Goal: Obtain resource: Download file/media

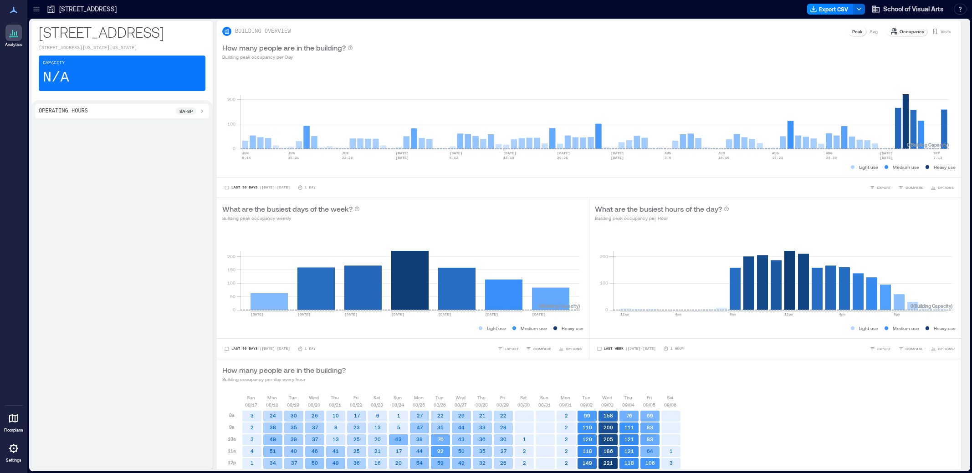
click at [94, 31] on p "[STREET_ADDRESS]" at bounding box center [122, 32] width 167 height 18
click at [48, 45] on p "[STREET_ADDRESS][US_STATE][US_STATE]" at bounding box center [122, 48] width 167 height 7
click at [78, 5] on p "[STREET_ADDRESS]" at bounding box center [87, 9] width 57 height 9
click at [16, 10] on icon at bounding box center [13, 10] width 11 height 11
click at [59, 10] on p "205/209 E 23rd St." at bounding box center [87, 9] width 57 height 9
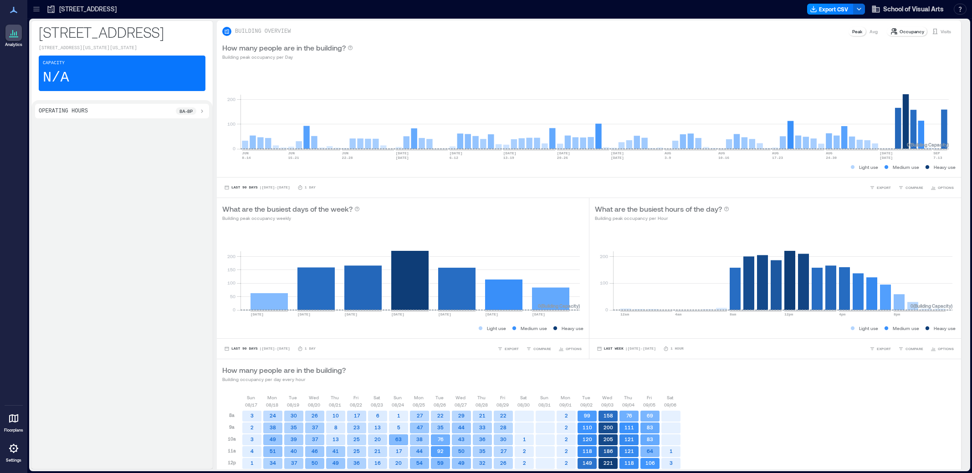
click at [46, 8] on div "205/209 E 23rd St." at bounding box center [82, 9] width 76 height 15
click at [40, 8] on icon at bounding box center [36, 9] width 9 height 9
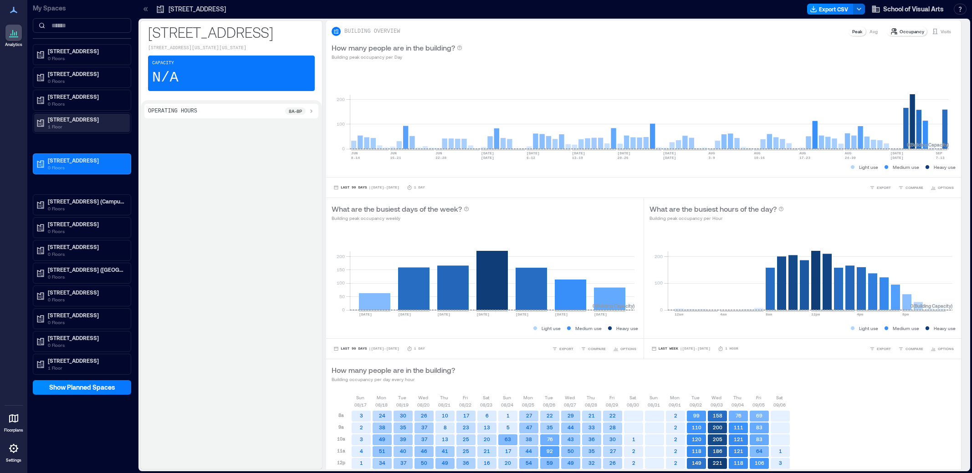
click at [63, 117] on p "133 W 21st St." at bounding box center [86, 119] width 76 height 7
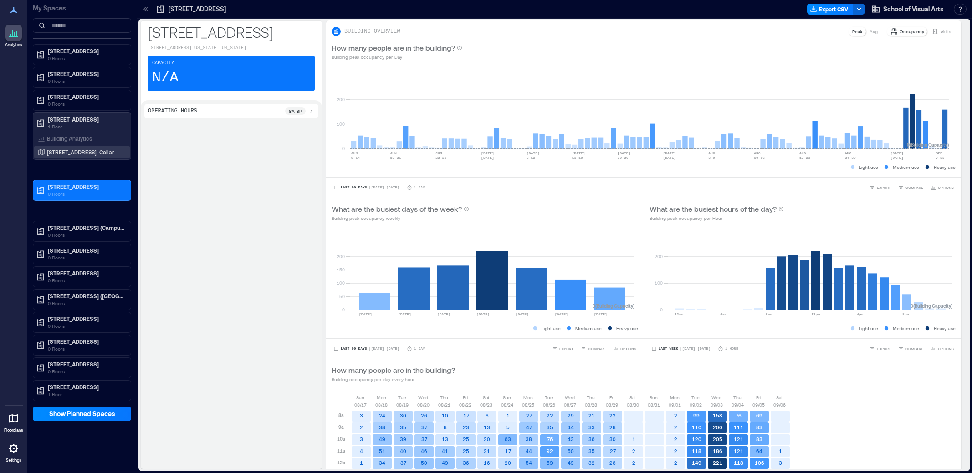
click at [72, 152] on p "133 W 21st St: Cellar" at bounding box center [80, 151] width 67 height 7
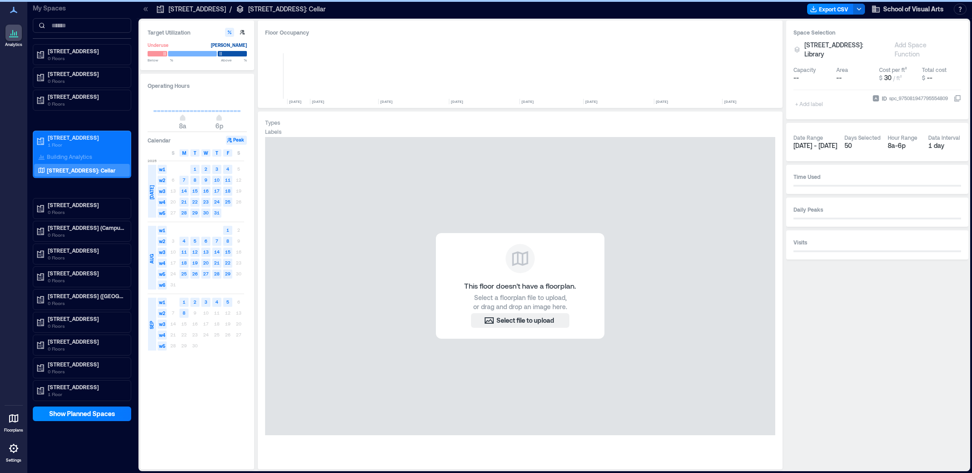
scroll to position [0, 2742]
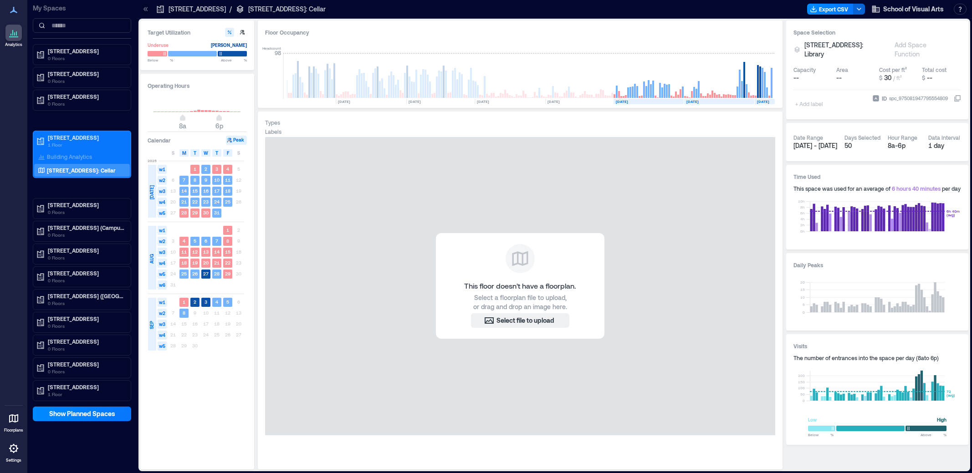
click at [173, 274] on div "24 25 26 27 28 29 30" at bounding box center [206, 274] width 76 height 11
click at [159, 273] on span "w5" at bounding box center [162, 274] width 9 height 9
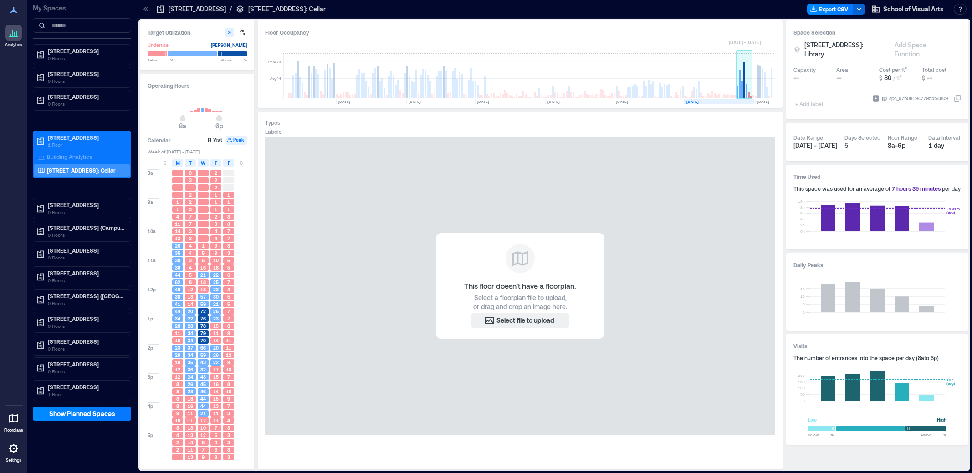
click at [738, 92] on rect at bounding box center [744, 76] width 16 height 46
click at [163, 164] on div "S" at bounding box center [164, 162] width 11 height 7
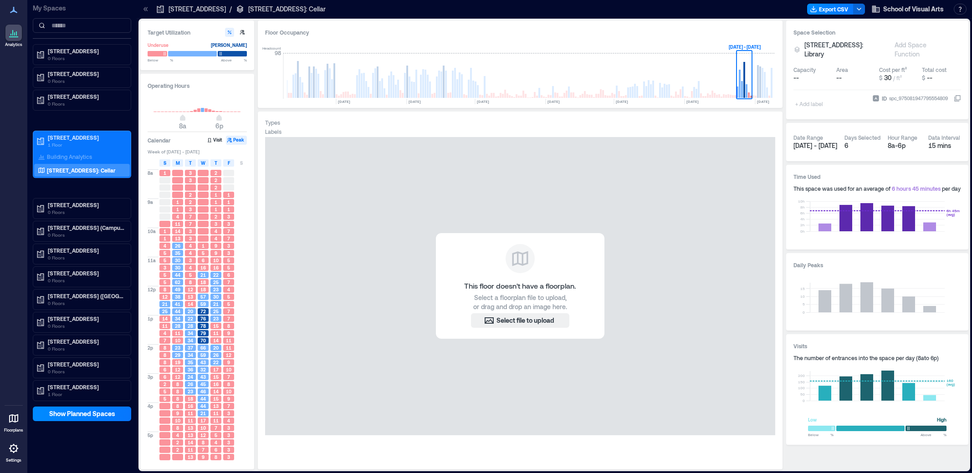
click at [164, 287] on span "8" at bounding box center [164, 289] width 3 height 6
click at [162, 399] on div "5" at bounding box center [164, 399] width 11 height 6
click at [210, 139] on icon "button" at bounding box center [209, 139] width 5 height 5
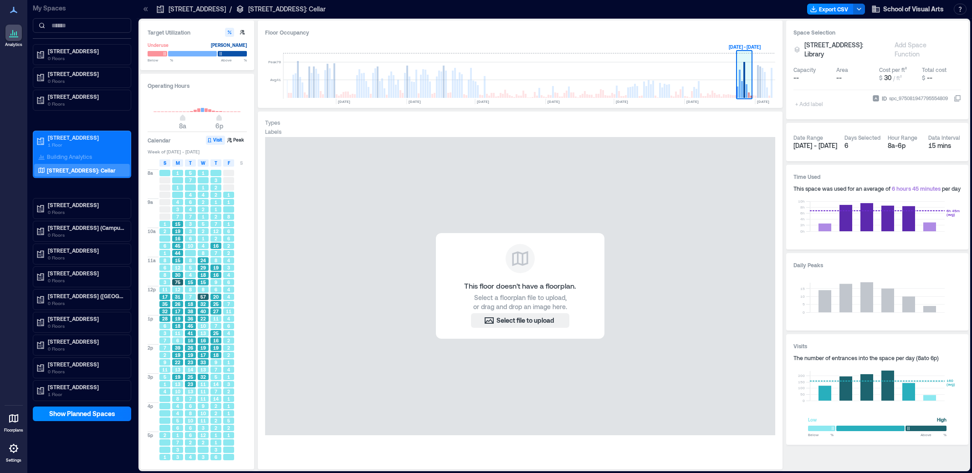
click at [743, 78] on rect at bounding box center [744, 80] width 2 height 36
click at [742, 77] on rect at bounding box center [744, 76] width 16 height 46
click at [742, 95] on rect at bounding box center [742, 89] width 2 height 17
click at [737, 94] on rect at bounding box center [737, 92] width 2 height 11
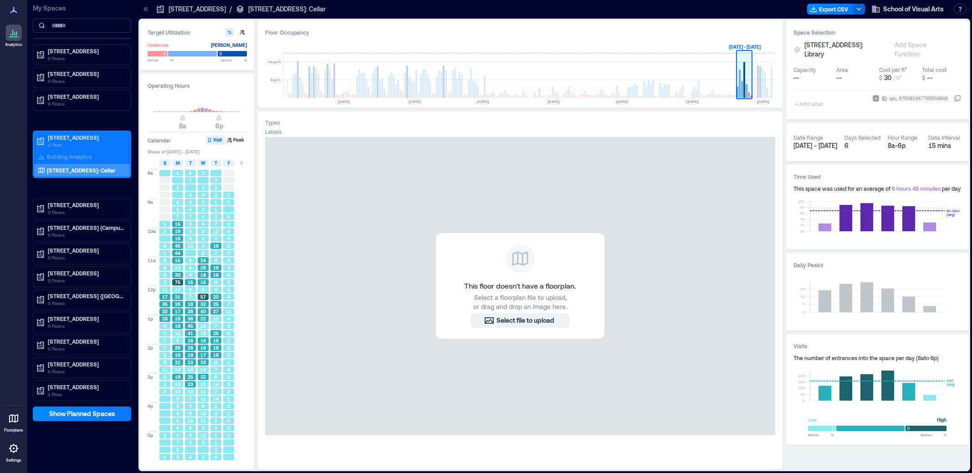
click at [737, 94] on rect at bounding box center [737, 92] width 2 height 11
click at [162, 163] on div "S" at bounding box center [164, 162] width 11 height 7
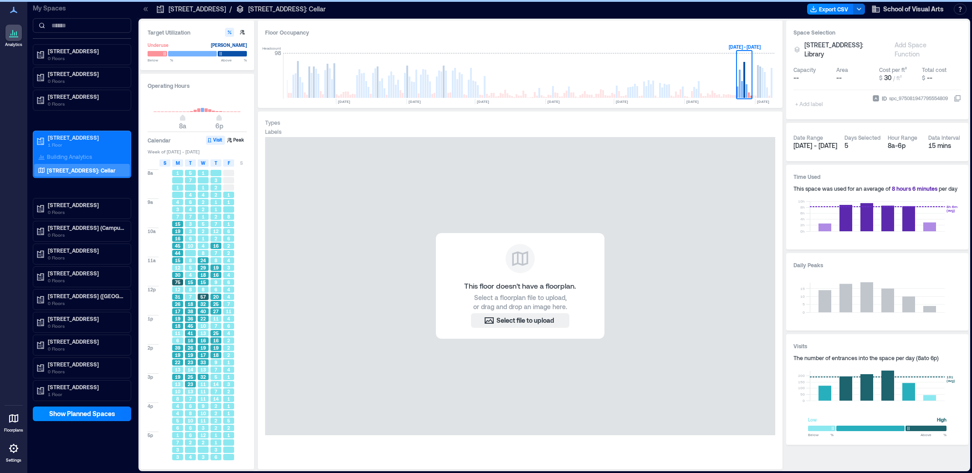
click at [163, 163] on div "S" at bounding box center [164, 162] width 11 height 7
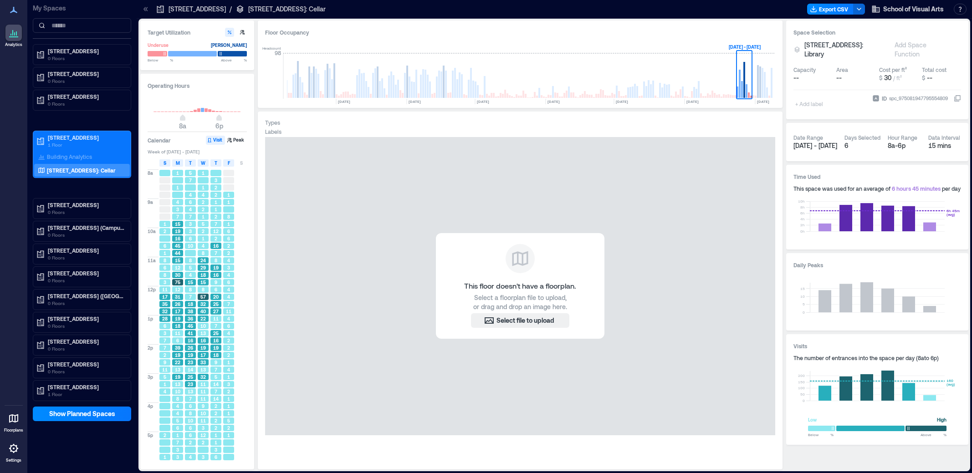
click at [818, 142] on span "Aug 24 - Aug 29" at bounding box center [815, 146] width 44 height 8
click at [894, 141] on div "8a - 6p" at bounding box center [903, 145] width 33 height 9
drag, startPoint x: 871, startPoint y: 128, endPoint x: 864, endPoint y: 137, distance: 12.0
click at [871, 134] on div "Days Selected" at bounding box center [862, 137] width 36 height 7
click at [830, 174] on div "Time Used This space was used for an average of 6 hours 45 minutes per day 0h 2…" at bounding box center [877, 207] width 182 height 85
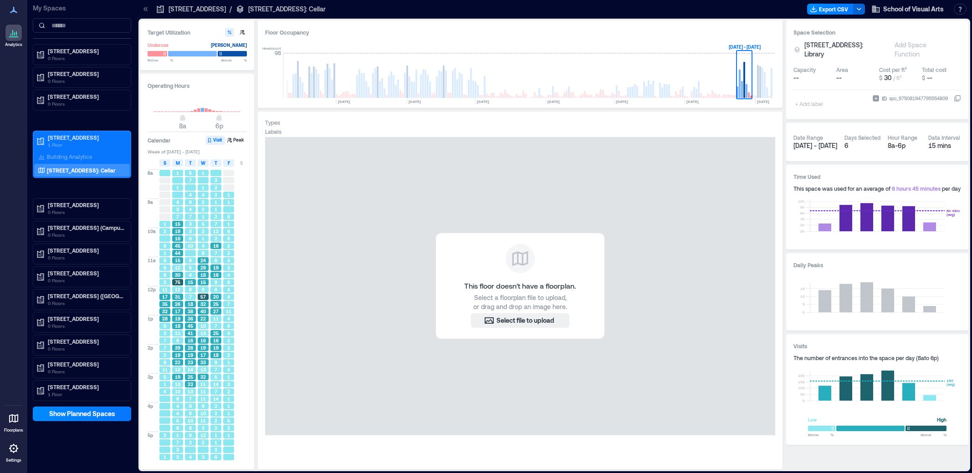
drag, startPoint x: 799, startPoint y: 294, endPoint x: 825, endPoint y: 362, distance: 72.9
click at [801, 298] on icon "0 5 10 15" at bounding box center [877, 298] width 168 height 50
click at [244, 31] on icon "button" at bounding box center [242, 32] width 5 height 5
type input "**"
click at [196, 52] on div at bounding box center [192, 54] width 49 height 6
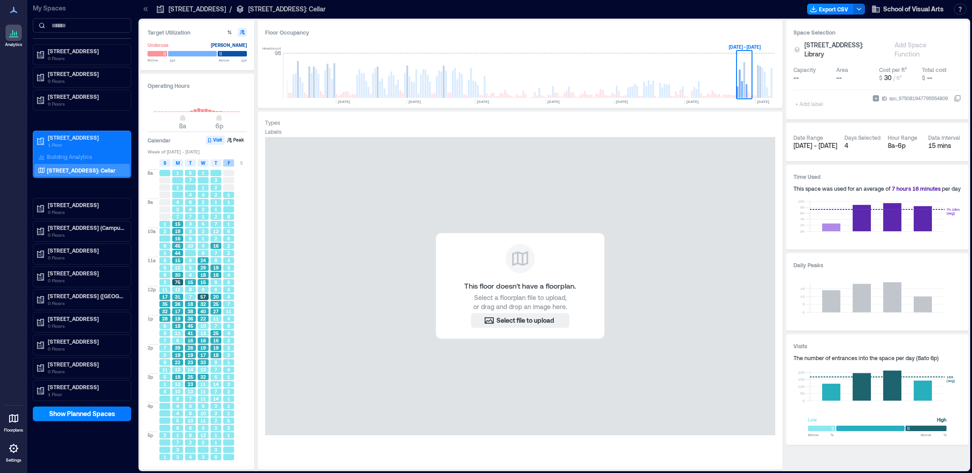
click at [229, 165] on span "F" at bounding box center [229, 162] width 2 height 7
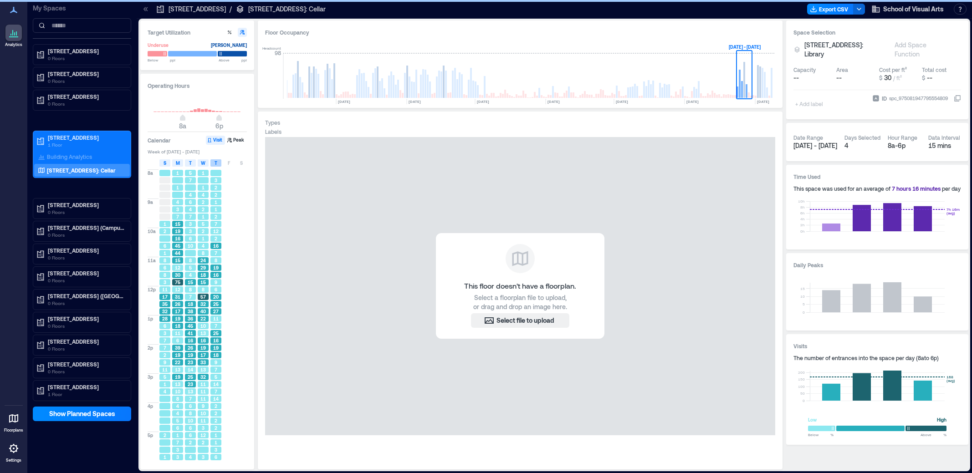
click at [217, 163] on span "T" at bounding box center [215, 162] width 3 height 7
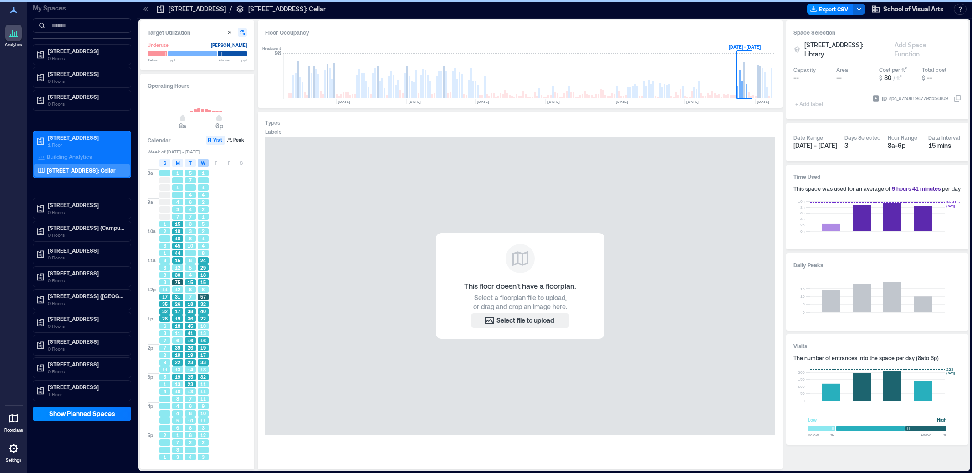
click at [202, 163] on span "W" at bounding box center [203, 162] width 5 height 7
click at [191, 163] on span "T" at bounding box center [190, 162] width 3 height 7
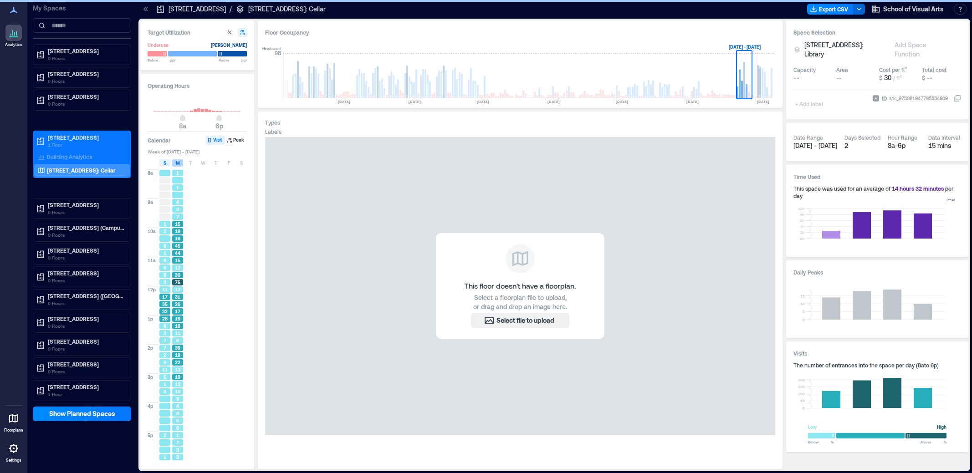
click at [182, 163] on div "M" at bounding box center [177, 162] width 11 height 7
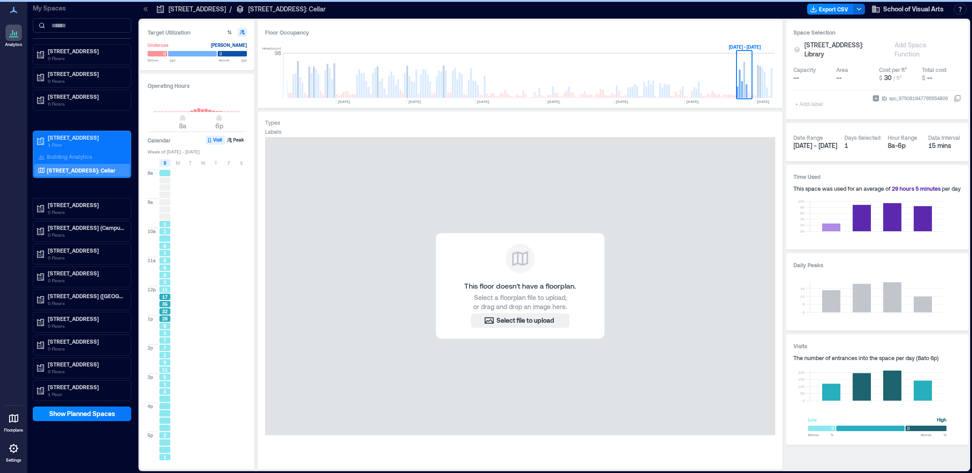
click at [179, 161] on div "M" at bounding box center [177, 162] width 11 height 7
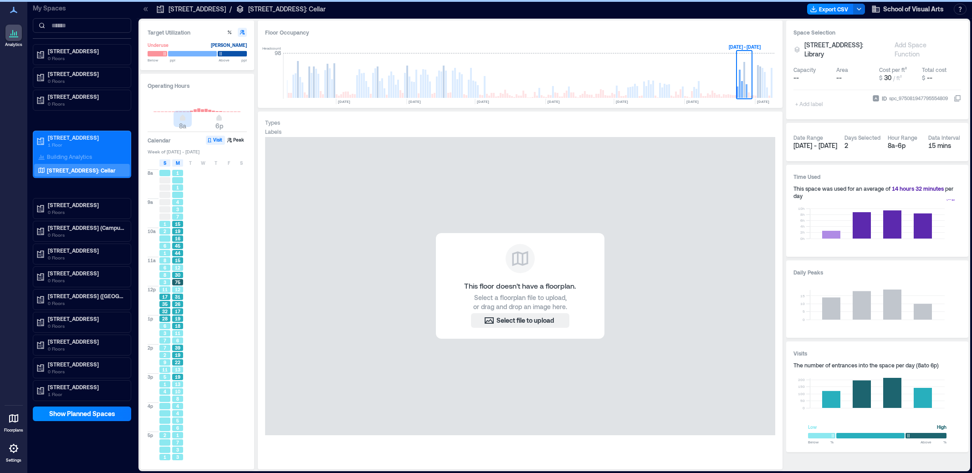
drag, startPoint x: 182, startPoint y: 119, endPoint x: 219, endPoint y: 121, distance: 36.9
click at [192, 119] on span "8a 6p" at bounding box center [196, 119] width 87 height 14
click at [195, 118] on span "8a 6p" at bounding box center [196, 119] width 87 height 14
click at [192, 110] on icon at bounding box center [196, 103] width 87 height 18
click at [212, 121] on span "8a 6p" at bounding box center [196, 119] width 87 height 14
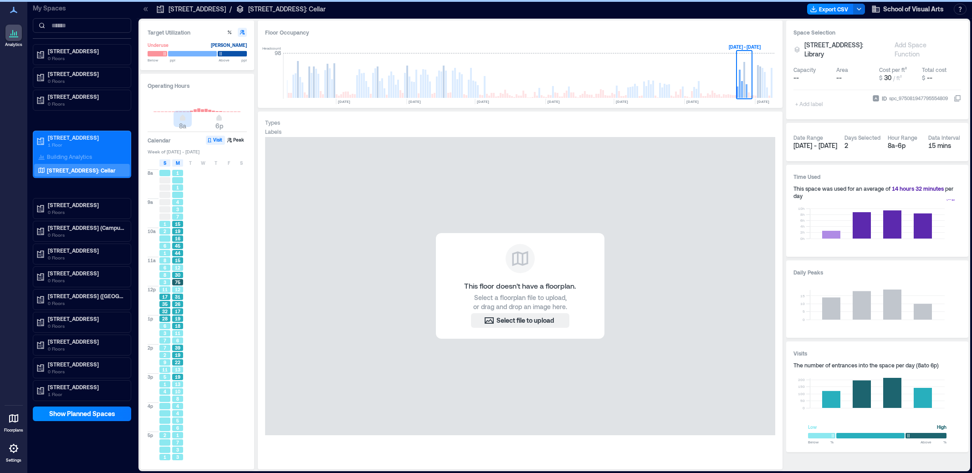
click at [176, 82] on h3 "Operating Hours" at bounding box center [197, 85] width 99 height 9
click at [217, 124] on span "6p" at bounding box center [219, 126] width 8 height 8
click at [219, 121] on span "8a 6p" at bounding box center [196, 119] width 87 height 14
type input "**"
click at [185, 119] on span "8a" at bounding box center [182, 119] width 5 height 4
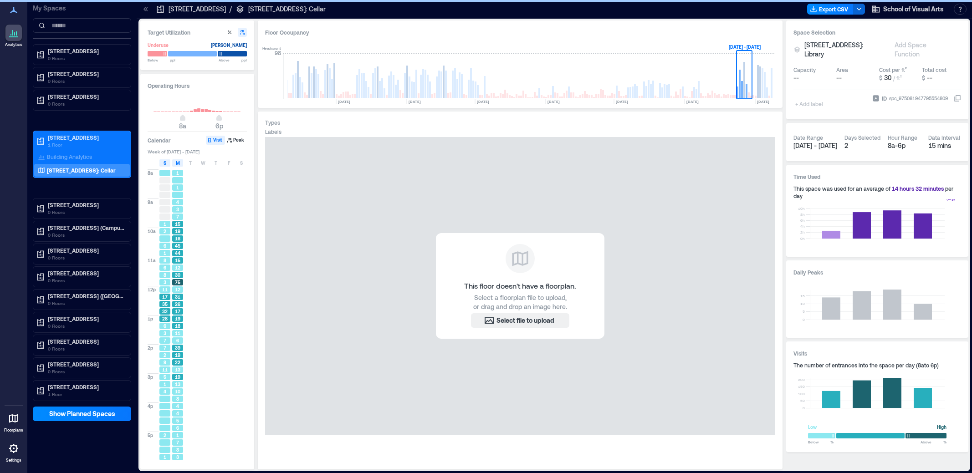
click at [197, 119] on span "8a 6p" at bounding box center [196, 119] width 87 height 14
click at [193, 112] on rect at bounding box center [191, 111] width 3 height 1
click at [201, 112] on rect at bounding box center [202, 110] width 3 height 3
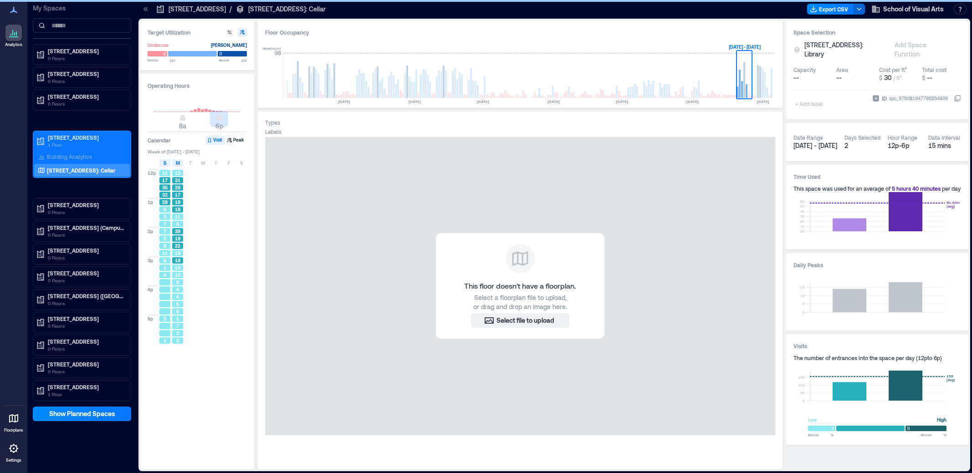
type input "*"
click at [197, 116] on span "8a 6p" at bounding box center [196, 119] width 87 height 14
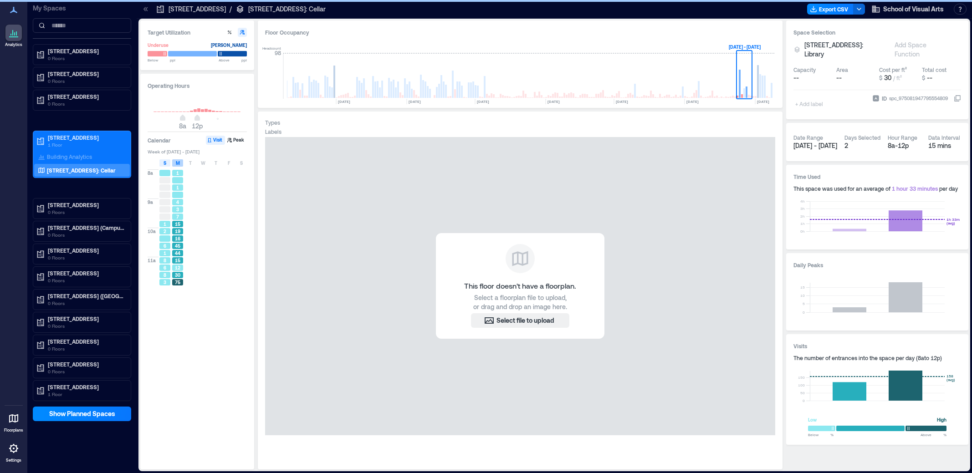
click at [178, 163] on span "M" at bounding box center [178, 162] width 4 height 7
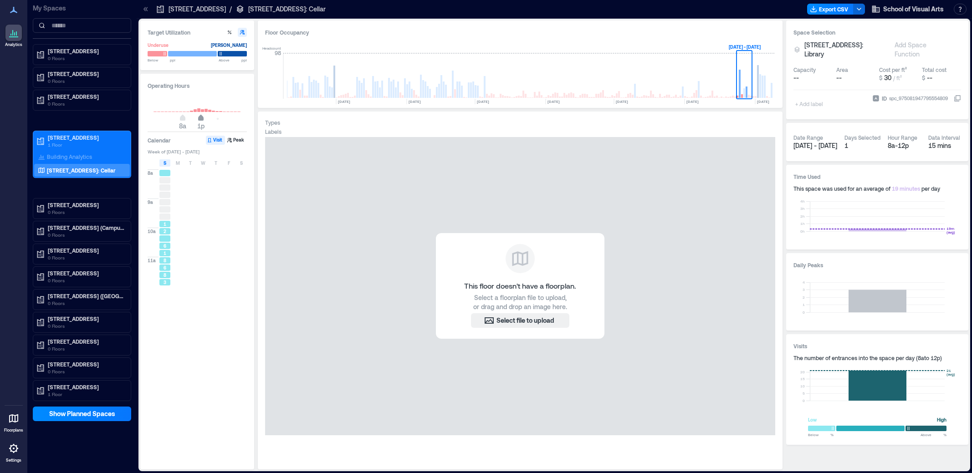
type input "**"
drag, startPoint x: 197, startPoint y: 117, endPoint x: 207, endPoint y: 116, distance: 10.1
click at [207, 117] on span "3p" at bounding box center [207, 119] width 5 height 4
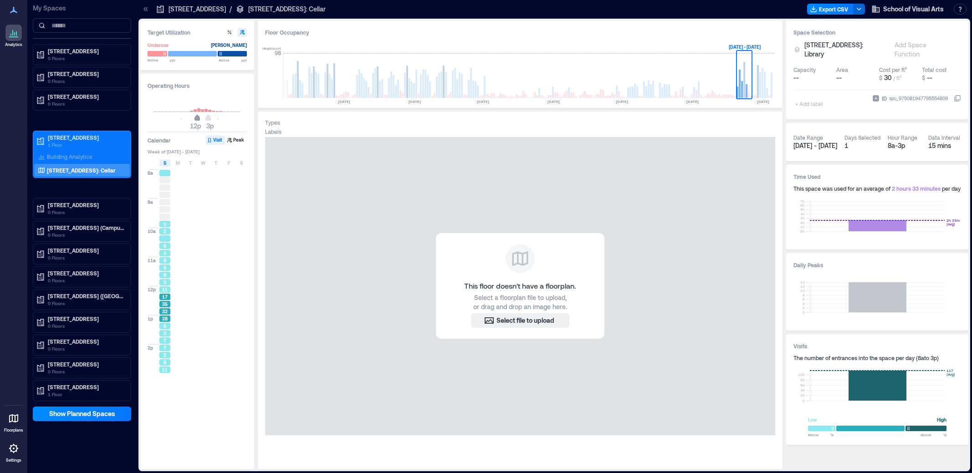
drag, startPoint x: 181, startPoint y: 117, endPoint x: 198, endPoint y: 116, distance: 16.4
click at [198, 117] on span "12p" at bounding box center [196, 119] width 5 height 4
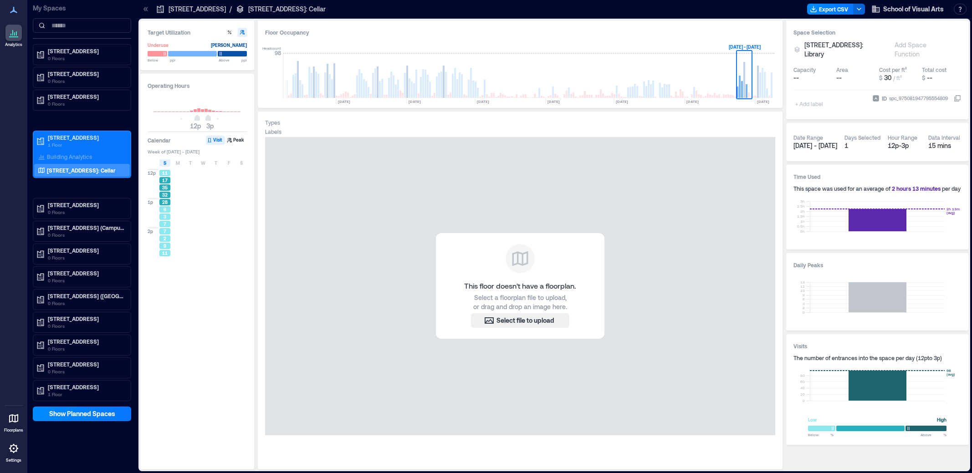
click at [940, 141] on div "15 mins" at bounding box center [944, 145] width 33 height 9
click at [877, 376] on rect at bounding box center [876, 386] width 135 height 30
click at [858, 8] on icon "button" at bounding box center [858, 8] width 7 height 7
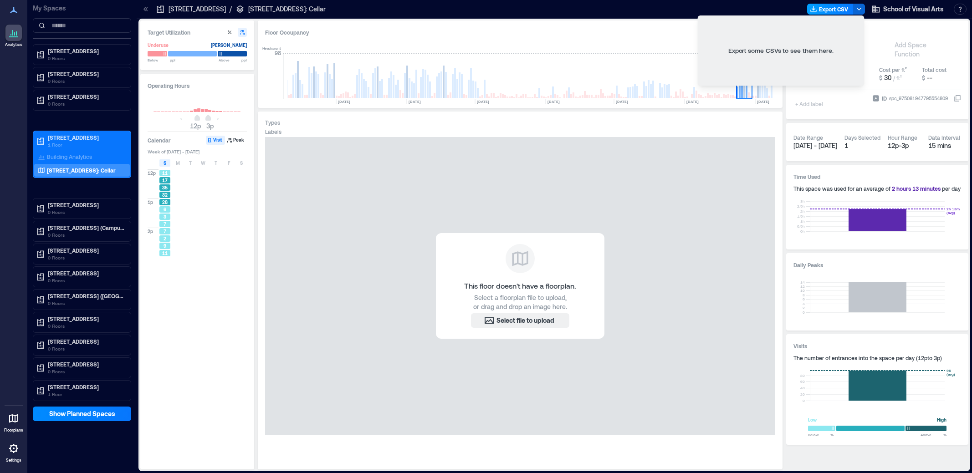
click at [840, 5] on button "Export CSV" at bounding box center [830, 9] width 46 height 11
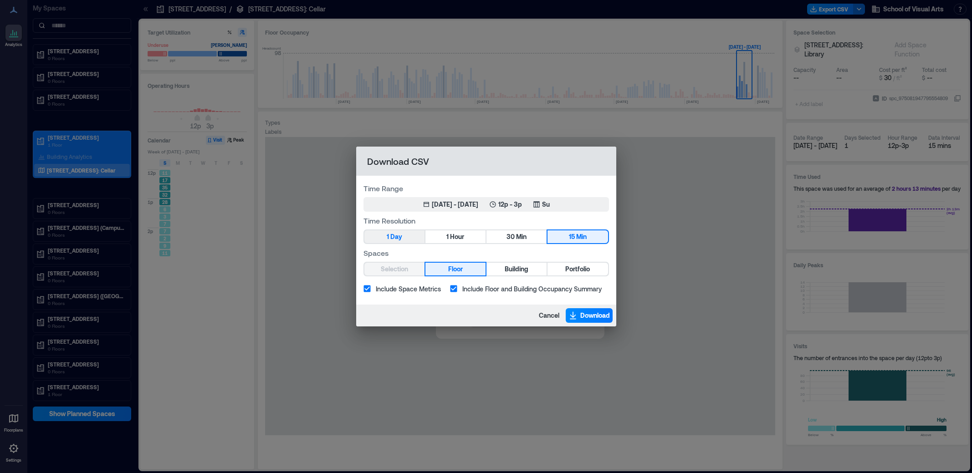
click at [402, 237] on span "Day" at bounding box center [396, 236] width 12 height 11
click at [445, 201] on div "Jun 9, 2025 - Sep 8, 2025" at bounding box center [455, 204] width 46 height 9
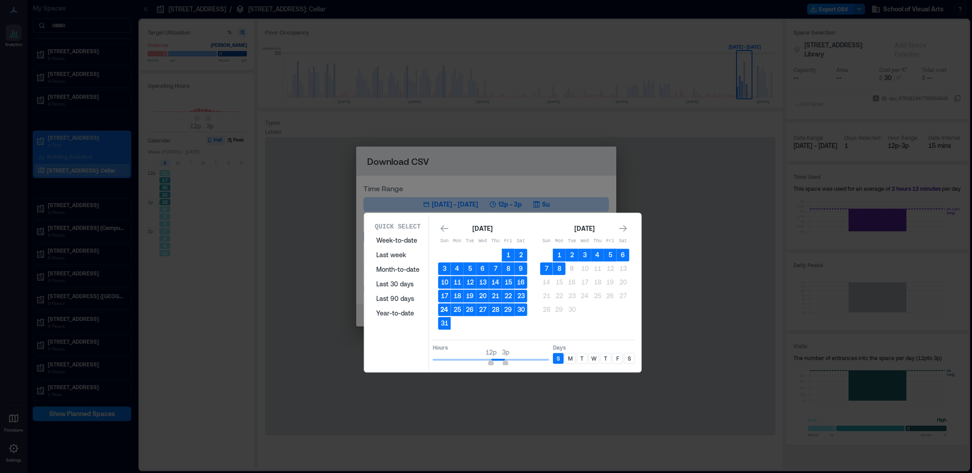
click at [442, 309] on button "24" at bounding box center [444, 309] width 13 height 13
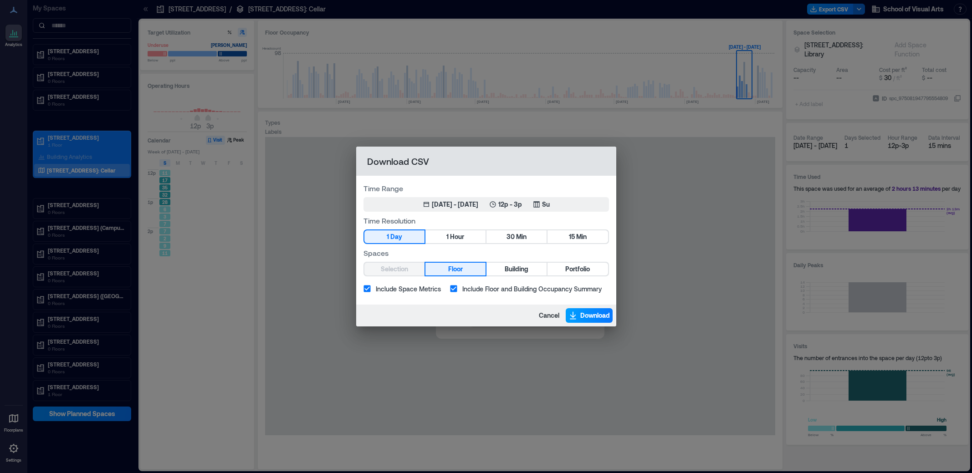
click at [597, 315] on span "Download" at bounding box center [595, 315] width 30 height 9
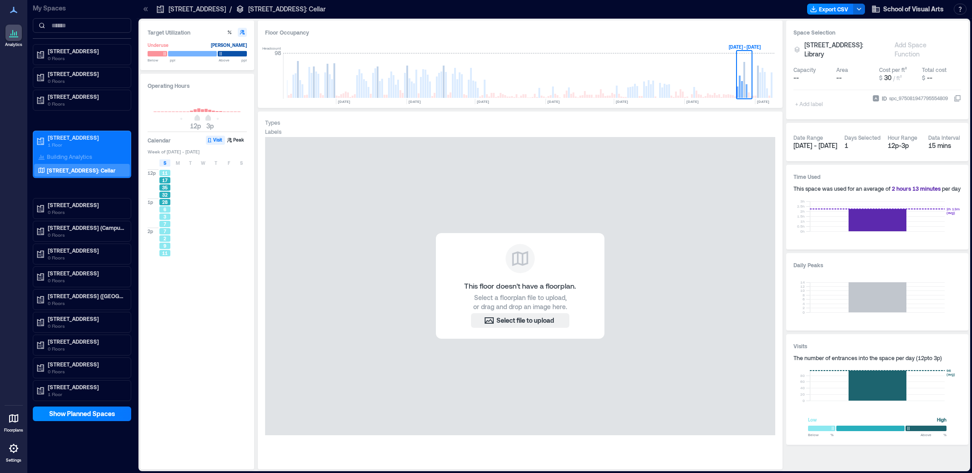
click at [163, 172] on span "11" at bounding box center [164, 173] width 5 height 6
click at [830, 7] on button "Export CSV" at bounding box center [830, 9] width 46 height 11
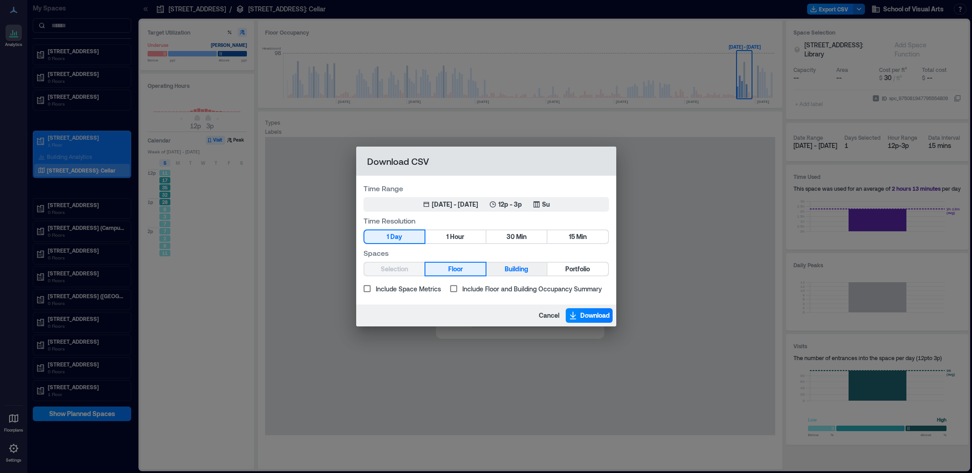
click at [532, 268] on button "Building" at bounding box center [516, 269] width 60 height 13
click at [450, 232] on span "Hour" at bounding box center [457, 236] width 14 height 11
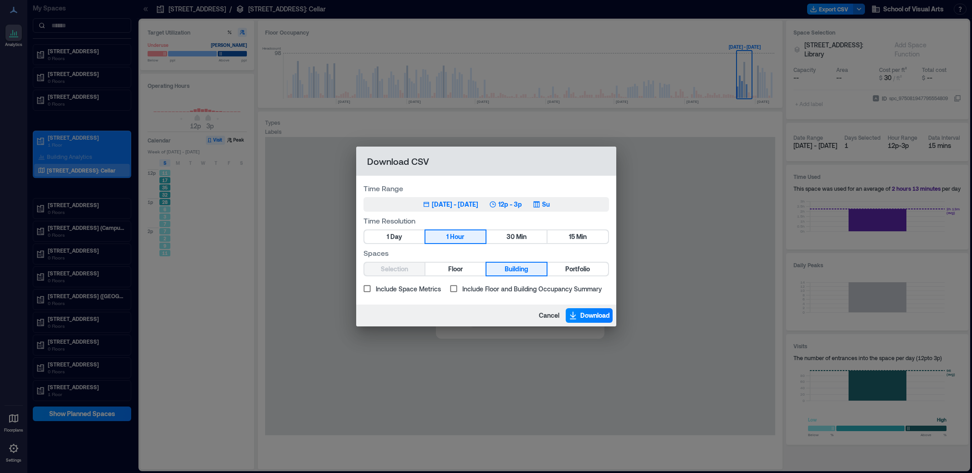
click at [456, 202] on div "Jun 9, 2025 - Sep 8, 2025" at bounding box center [455, 204] width 46 height 9
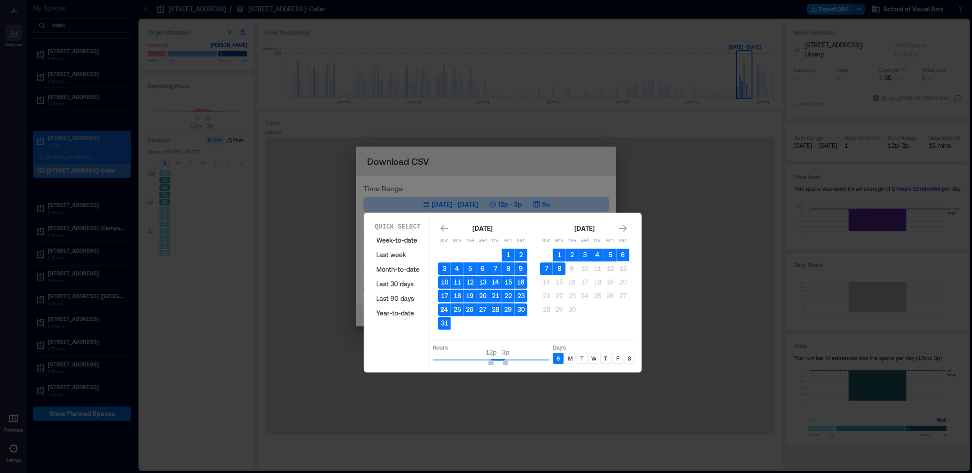
click at [444, 310] on button "24" at bounding box center [444, 309] width 13 height 13
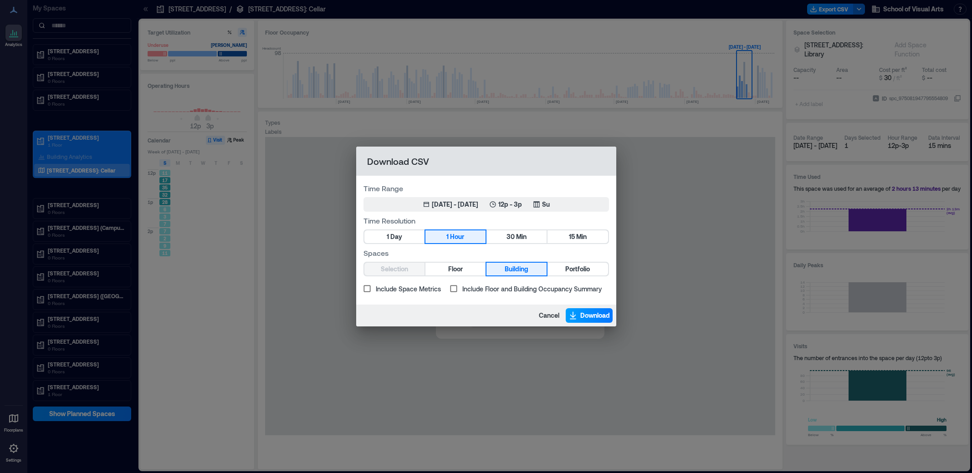
click at [594, 318] on span "Download" at bounding box center [595, 315] width 30 height 9
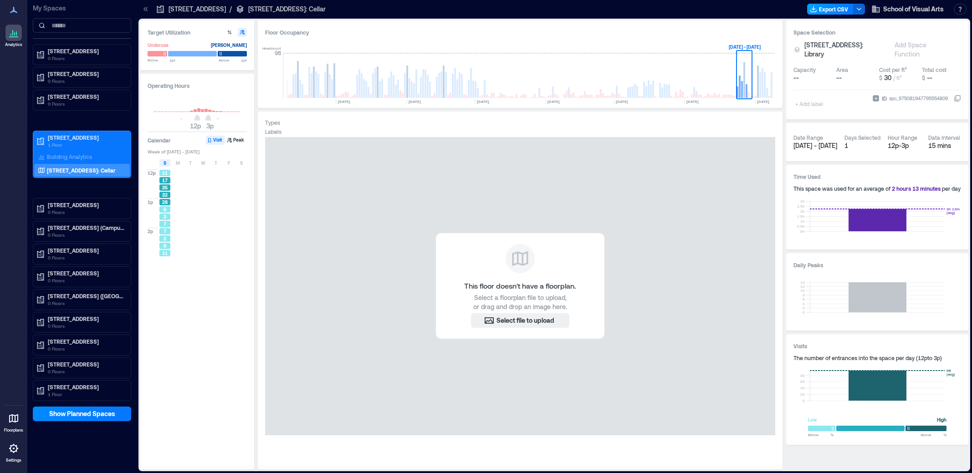
click at [830, 7] on button "Export CSV" at bounding box center [830, 9] width 46 height 11
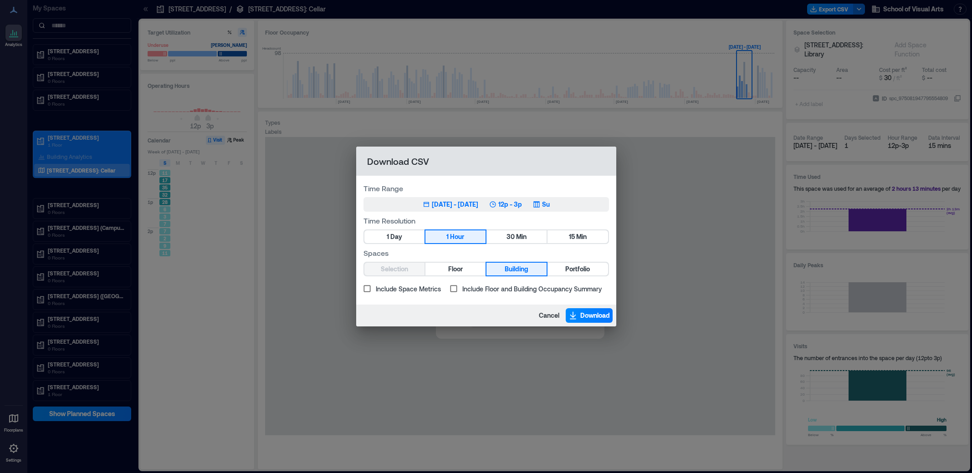
click at [466, 200] on div "Jun 9, 2025 - Sep 8, 2025" at bounding box center [455, 204] width 46 height 9
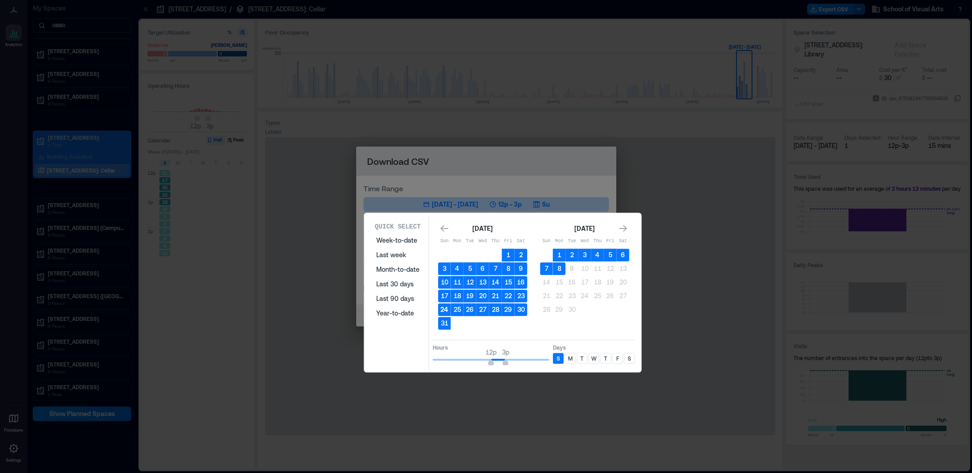
click at [446, 308] on button "24" at bounding box center [444, 309] width 13 height 13
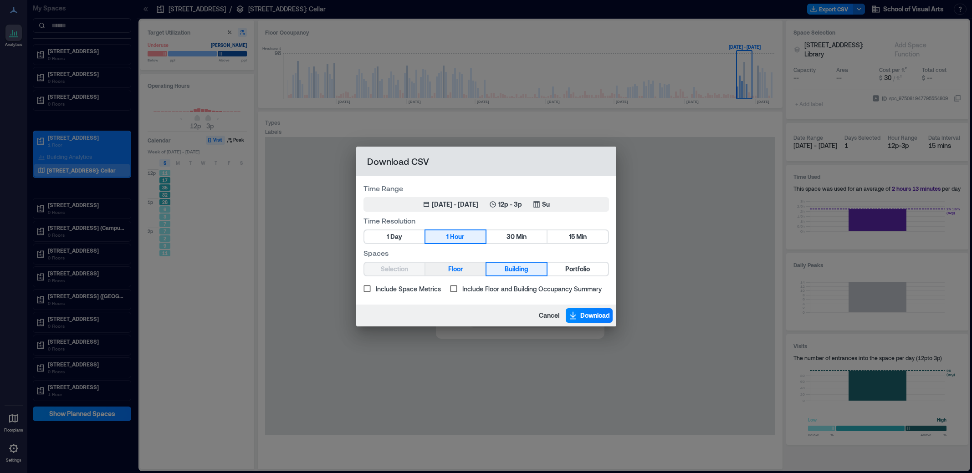
click at [465, 270] on button "Floor" at bounding box center [455, 269] width 60 height 13
click at [595, 317] on span "Download" at bounding box center [595, 315] width 30 height 9
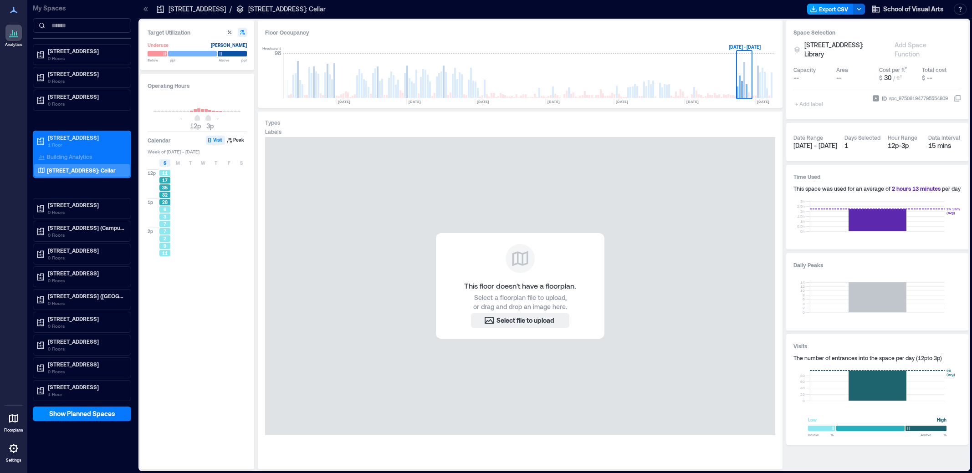
click at [835, 5] on button "Export CSV" at bounding box center [830, 9] width 46 height 11
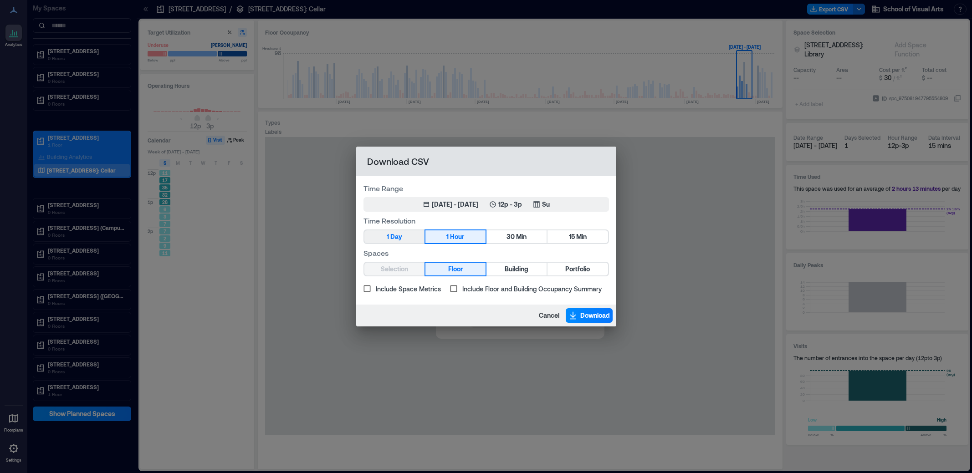
click at [395, 236] on span "Day" at bounding box center [396, 236] width 12 height 11
click at [599, 315] on span "Download" at bounding box center [595, 315] width 30 height 9
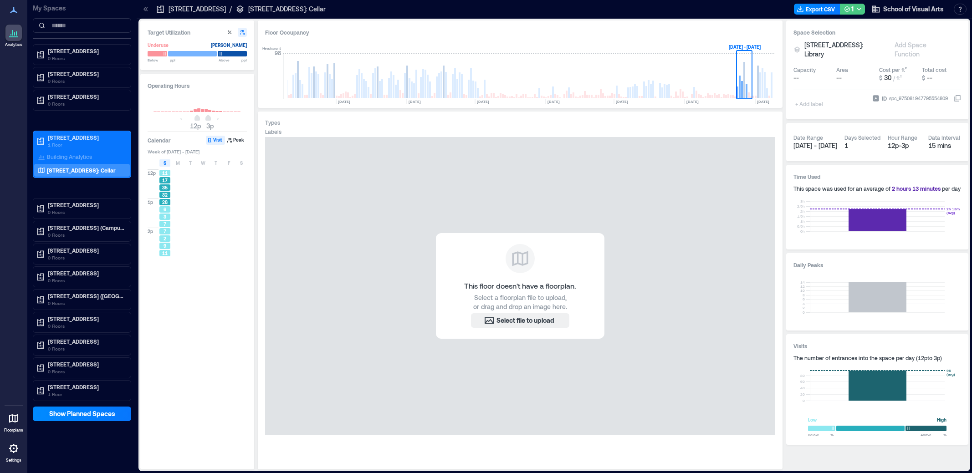
click at [851, 6] on div "1" at bounding box center [849, 9] width 10 height 11
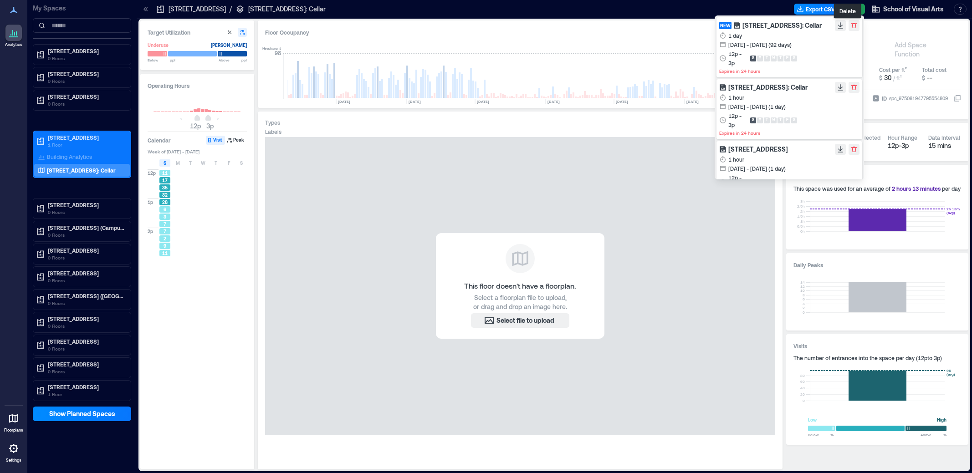
click at [851, 24] on button "button" at bounding box center [853, 25] width 11 height 11
click at [836, 24] on icon "button" at bounding box center [839, 25] width 7 height 7
click at [850, 25] on icon "button" at bounding box center [853, 25] width 7 height 7
click at [852, 24] on icon "button" at bounding box center [853, 25] width 5 height 5
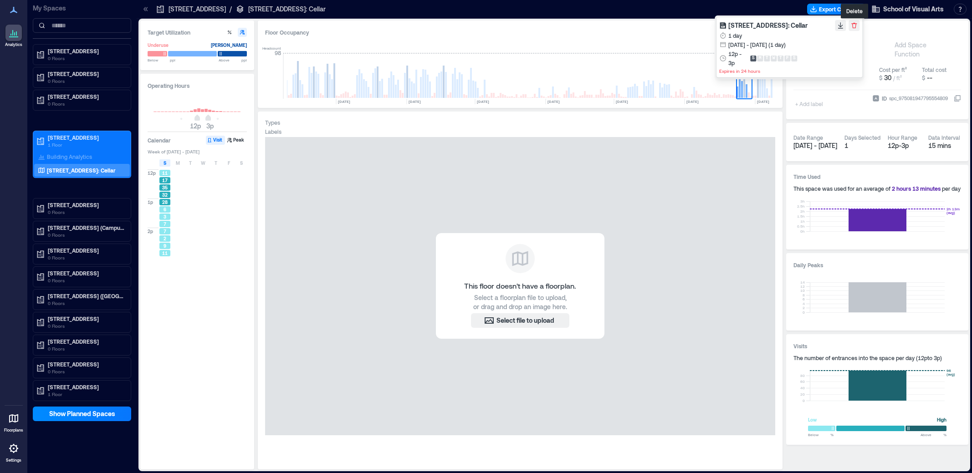
click at [854, 25] on icon "button" at bounding box center [853, 25] width 7 height 7
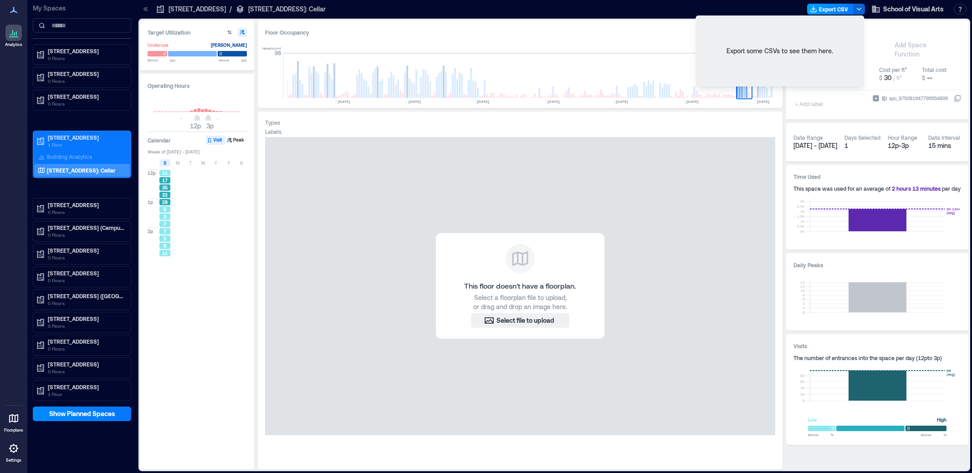
click at [826, 8] on button "Export CSV" at bounding box center [830, 9] width 46 height 11
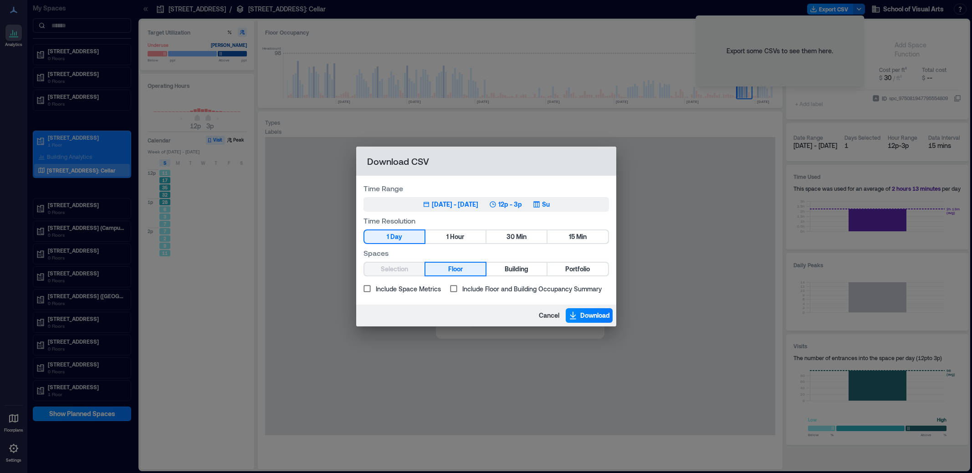
click at [474, 204] on div "Jun 9, 2025 - Sep 8, 2025" at bounding box center [455, 204] width 46 height 9
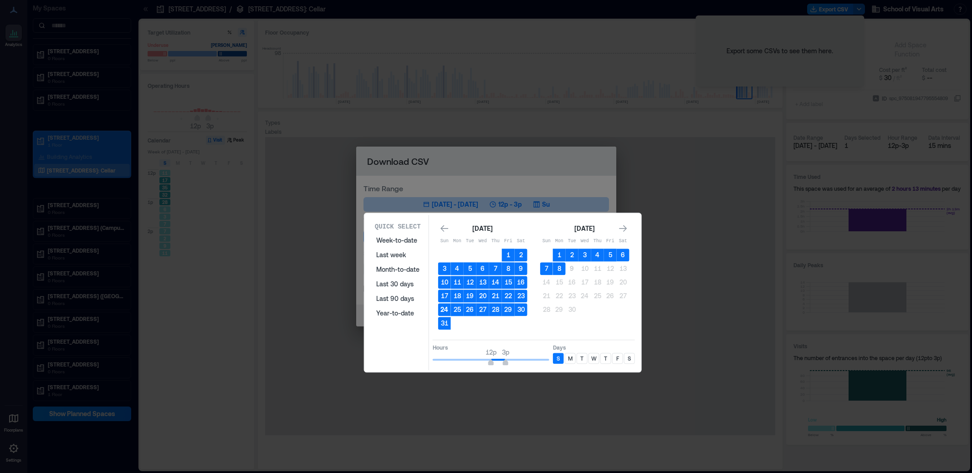
click at [443, 307] on button "24" at bounding box center [444, 309] width 13 height 13
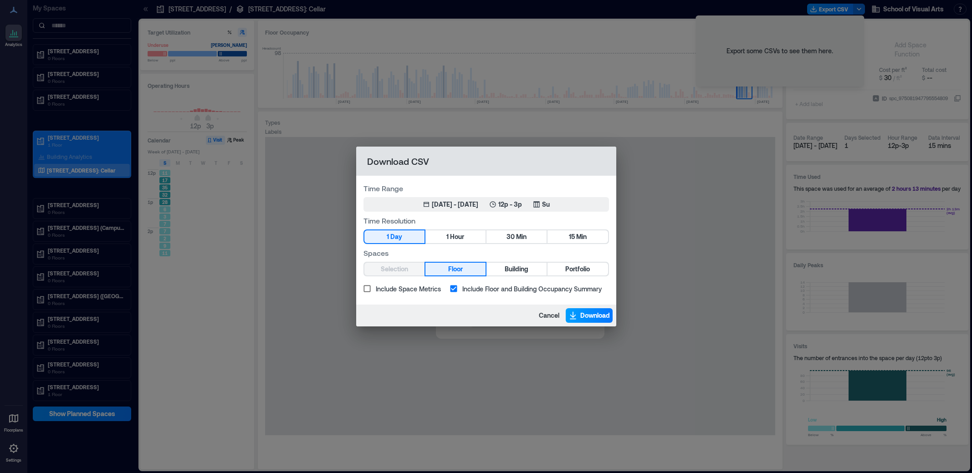
click at [603, 315] on span "Download" at bounding box center [595, 315] width 30 height 9
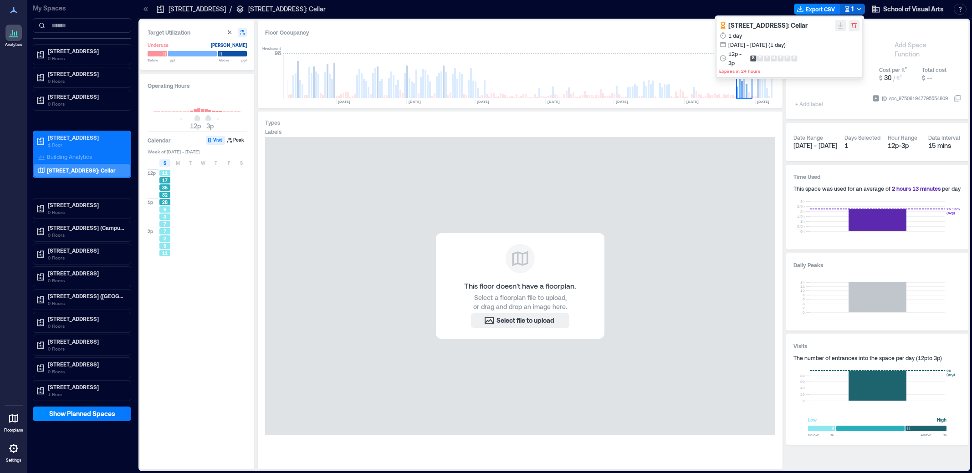
click at [748, 25] on span "133 W 21st St: Cellar" at bounding box center [767, 25] width 79 height 8
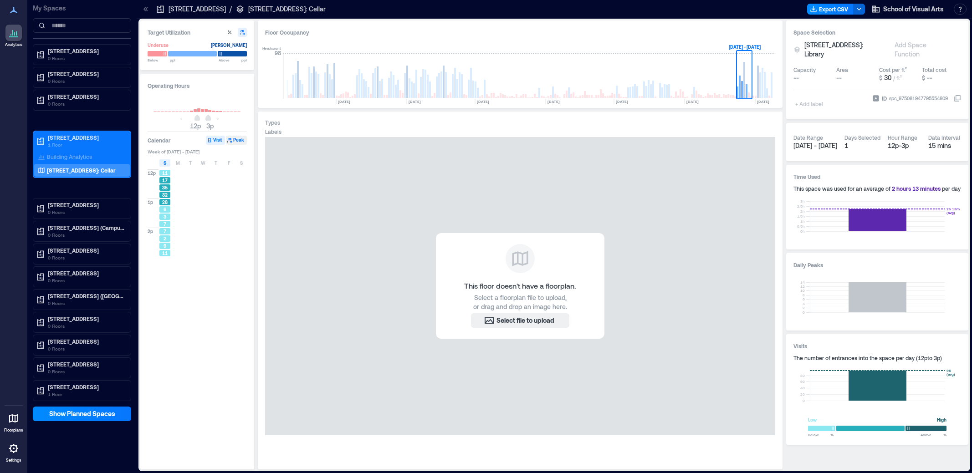
click at [235, 140] on button "Peak" at bounding box center [236, 140] width 21 height 9
click at [215, 137] on button "Visit" at bounding box center [215, 140] width 19 height 9
click at [243, 142] on button "Peak" at bounding box center [236, 140] width 21 height 9
click at [216, 135] on div "Operating Hours 12p 3p Calendar Visit Peak Week of Aug 24 - 30, 2025 S M T W T …" at bounding box center [197, 272] width 114 height 396
click at [216, 140] on button "Visit" at bounding box center [215, 140] width 19 height 9
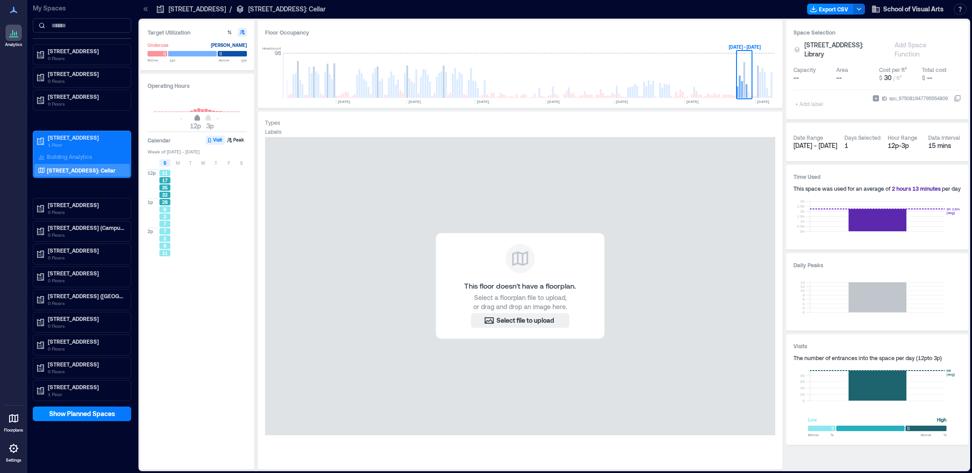
type input "**"
drag, startPoint x: 198, startPoint y: 117, endPoint x: 192, endPoint y: 117, distance: 5.5
click at [192, 117] on span "11a" at bounding box center [193, 119] width 5 height 4
type input "**"
drag, startPoint x: 209, startPoint y: 117, endPoint x: 200, endPoint y: 117, distance: 9.1
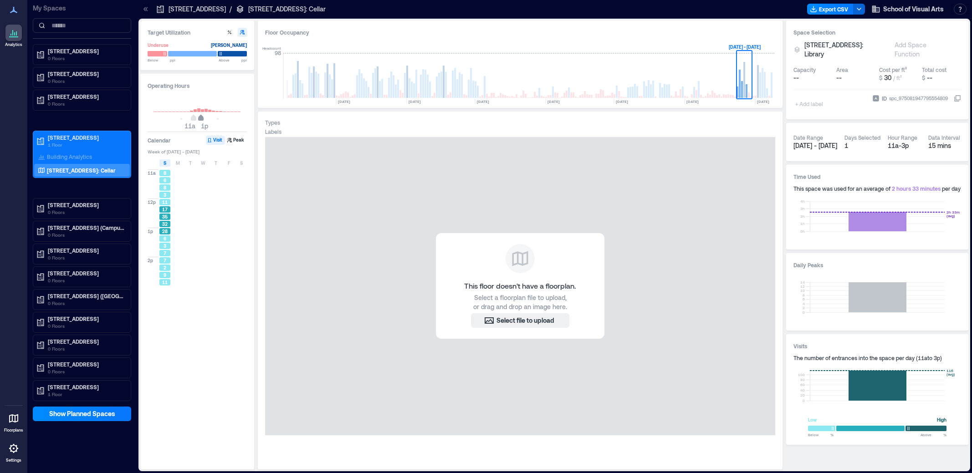
click at [200, 117] on span "1p" at bounding box center [200, 119] width 5 height 4
click at [765, 88] on rect at bounding box center [764, 86] width 2 height 23
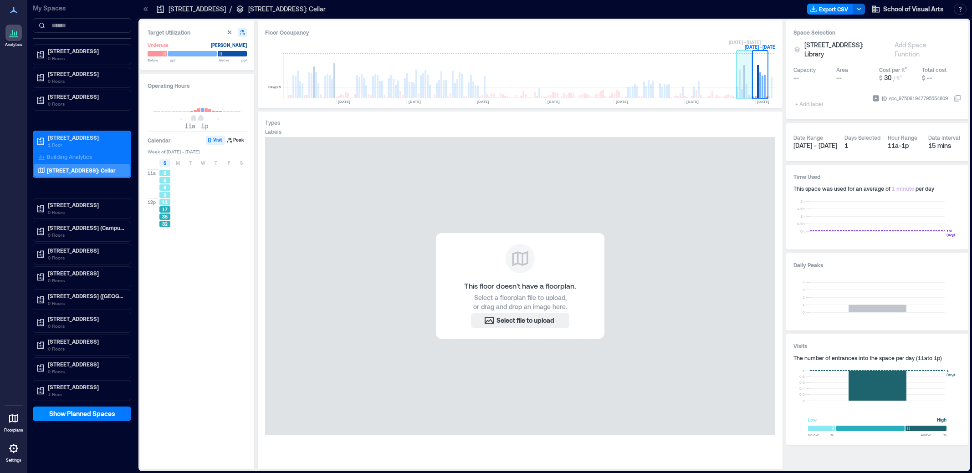
click at [739, 87] on rect at bounding box center [739, 84] width 2 height 28
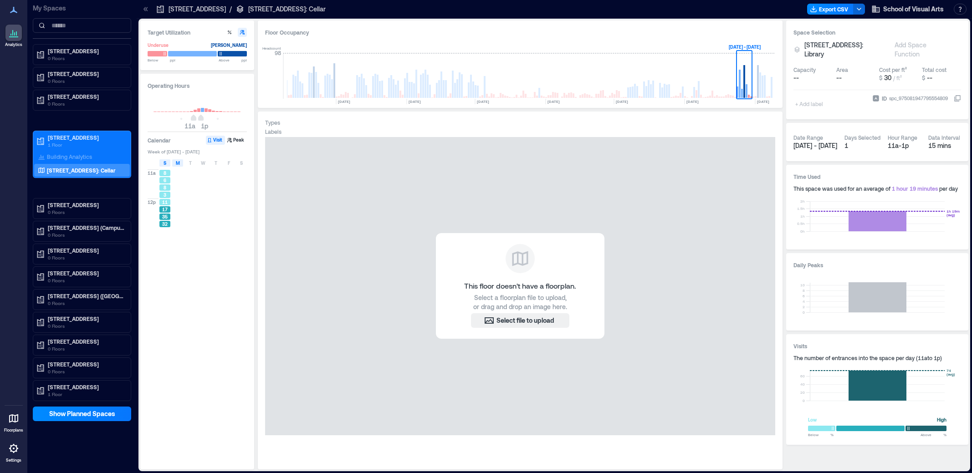
click at [179, 163] on span "M" at bounding box center [178, 162] width 4 height 7
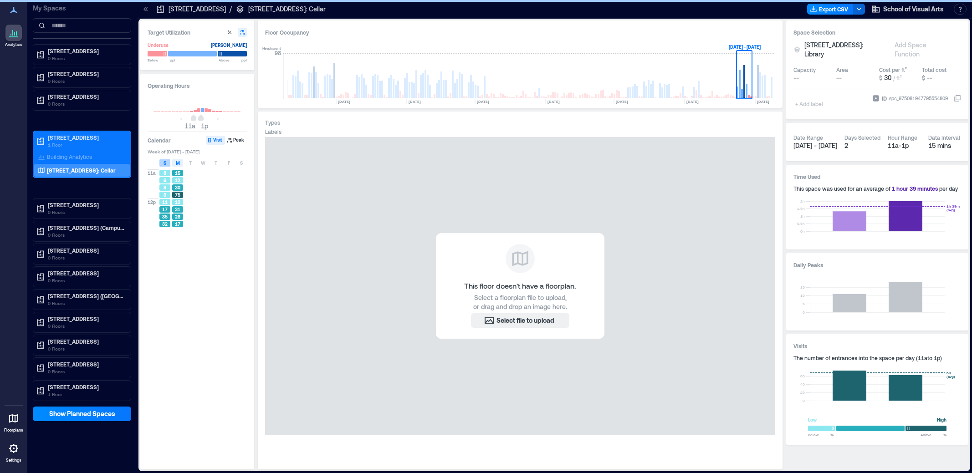
click at [164, 163] on span "S" at bounding box center [164, 162] width 3 height 7
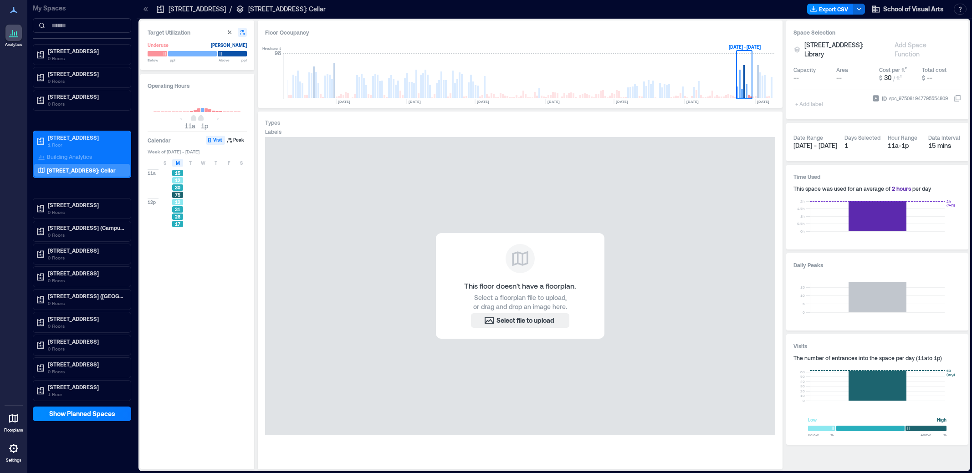
drag, startPoint x: 880, startPoint y: 347, endPoint x: 879, endPoint y: 400, distance: 52.8
click at [880, 354] on div "The number of entrances into the space per day ( 11a to 1p )" at bounding box center [877, 357] width 168 height 7
click at [878, 377] on rect at bounding box center [876, 386] width 135 height 30
click at [237, 138] on button "Peak" at bounding box center [236, 140] width 21 height 9
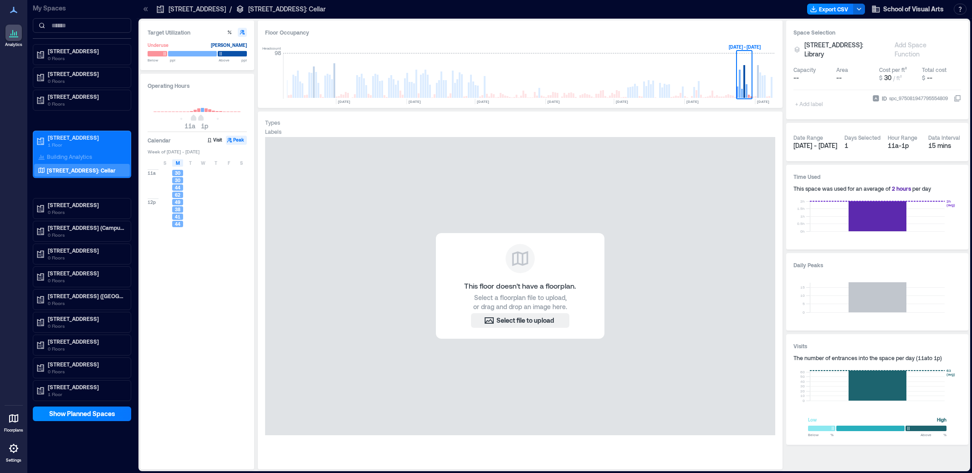
click at [229, 140] on icon "button" at bounding box center [229, 139] width 5 height 5
click at [244, 30] on icon "button" at bounding box center [241, 32] width 5 height 5
click at [166, 163] on div "S" at bounding box center [164, 162] width 11 height 7
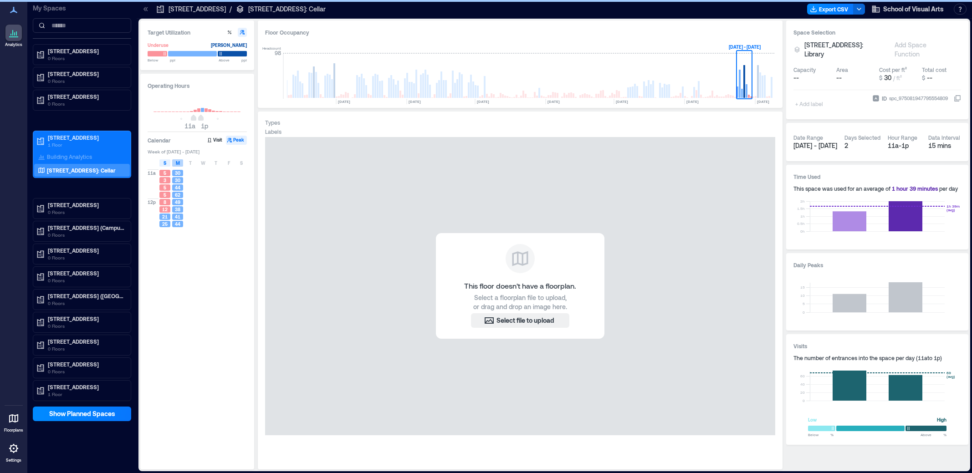
click at [179, 163] on div "M" at bounding box center [177, 162] width 11 height 7
click at [166, 163] on span "S" at bounding box center [164, 162] width 3 height 7
click at [164, 161] on span "S" at bounding box center [164, 162] width 3 height 7
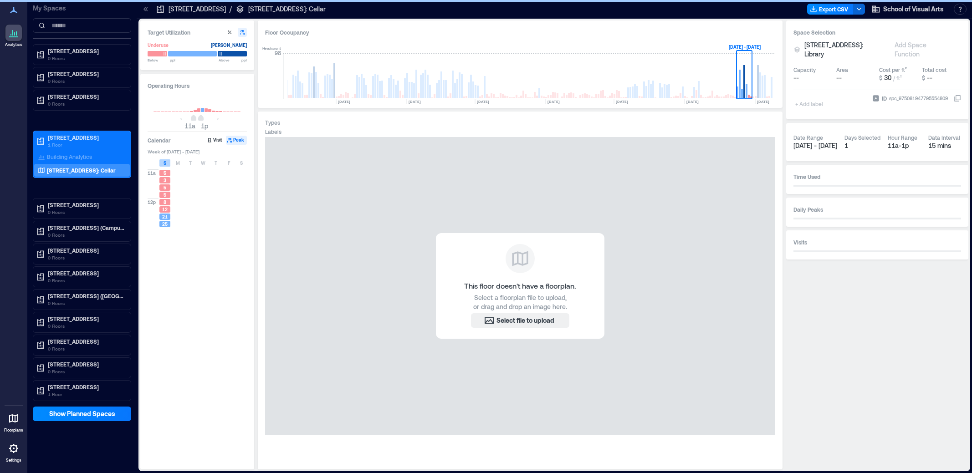
click at [163, 162] on span "S" at bounding box center [164, 162] width 3 height 7
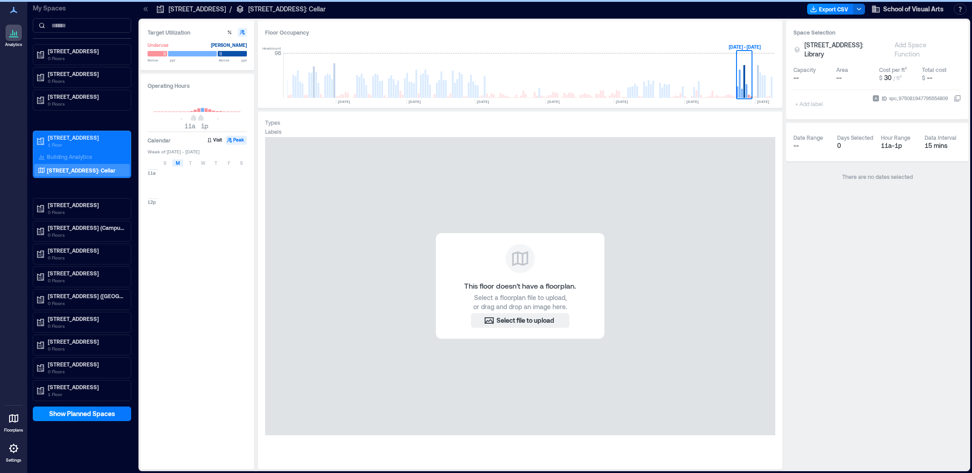
click at [178, 162] on span "M" at bounding box center [178, 162] width 4 height 7
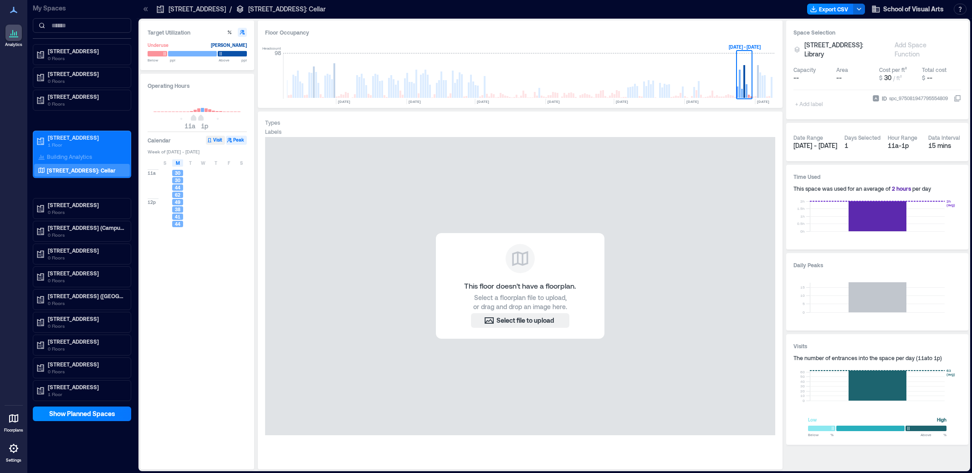
click at [212, 139] on icon "button" at bounding box center [209, 139] width 5 height 5
click at [841, 7] on button "Export CSV" at bounding box center [830, 9] width 46 height 11
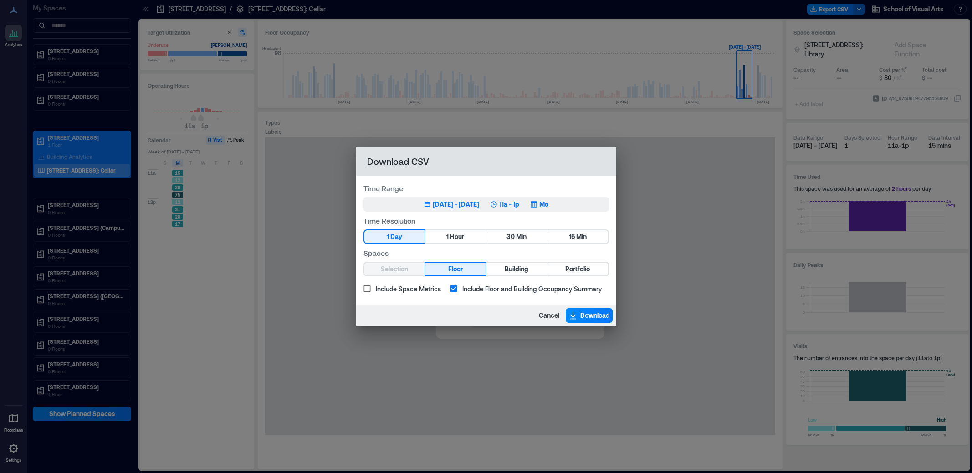
click at [468, 205] on div "Jun 9, 2025 - Sep 8, 2025" at bounding box center [456, 204] width 46 height 9
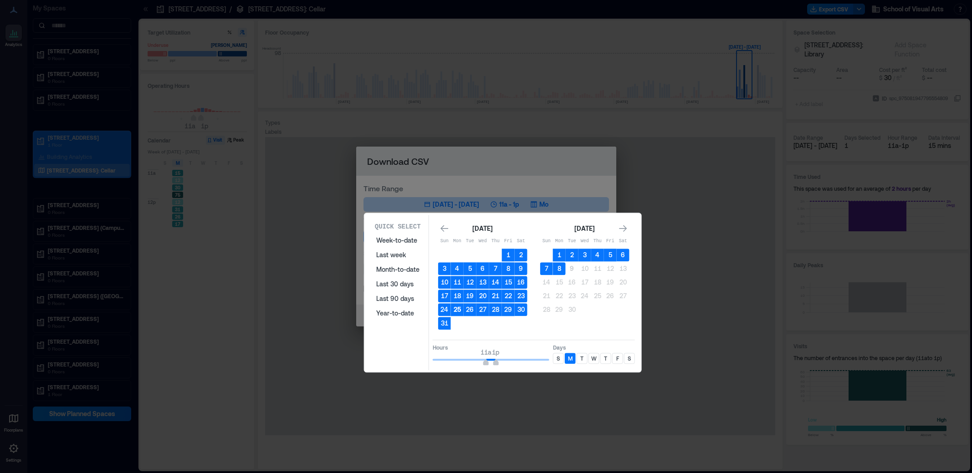
click at [456, 308] on button "25" at bounding box center [457, 309] width 13 height 13
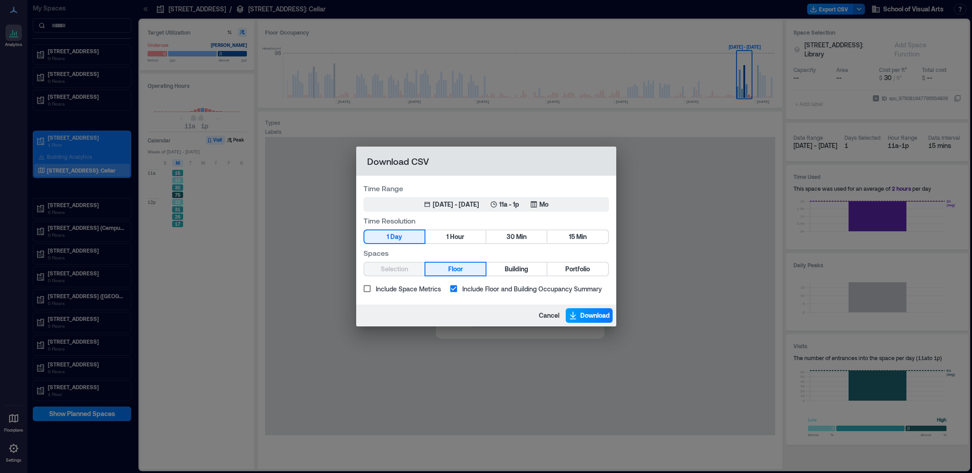
click at [595, 315] on span "Download" at bounding box center [595, 315] width 30 height 9
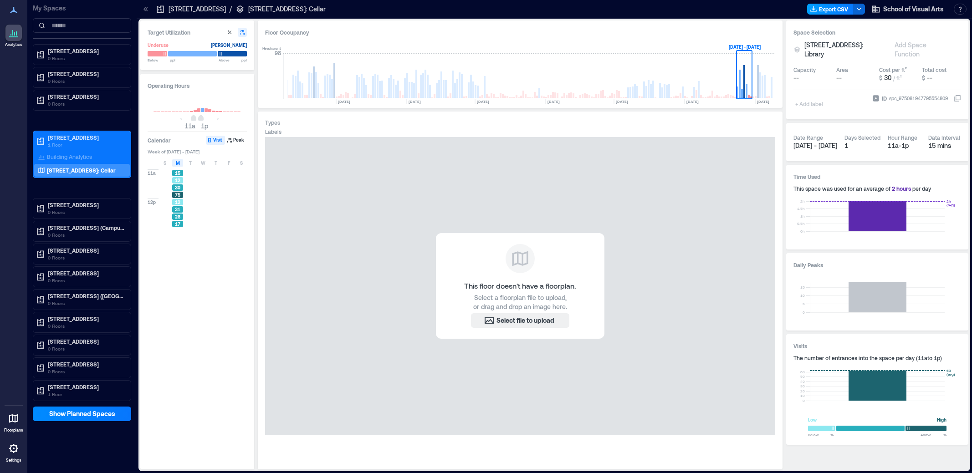
click at [828, 9] on button "Export CSV" at bounding box center [830, 9] width 46 height 11
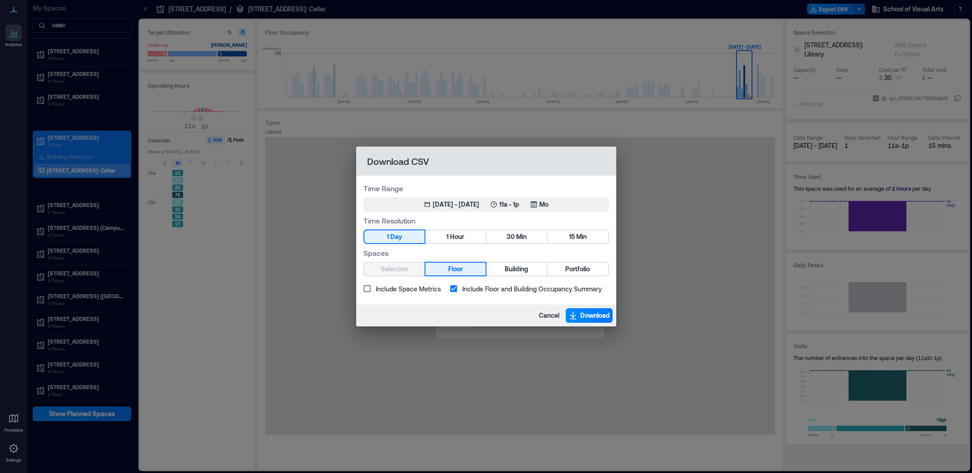
click at [861, 9] on div "Download CSV Time Range Jun 9, 2025 - Sep 8, 2025 11a - 1p Mo Time Resolution 1…" at bounding box center [486, 236] width 972 height 473
click at [547, 317] on span "Cancel" at bounding box center [549, 315] width 20 height 9
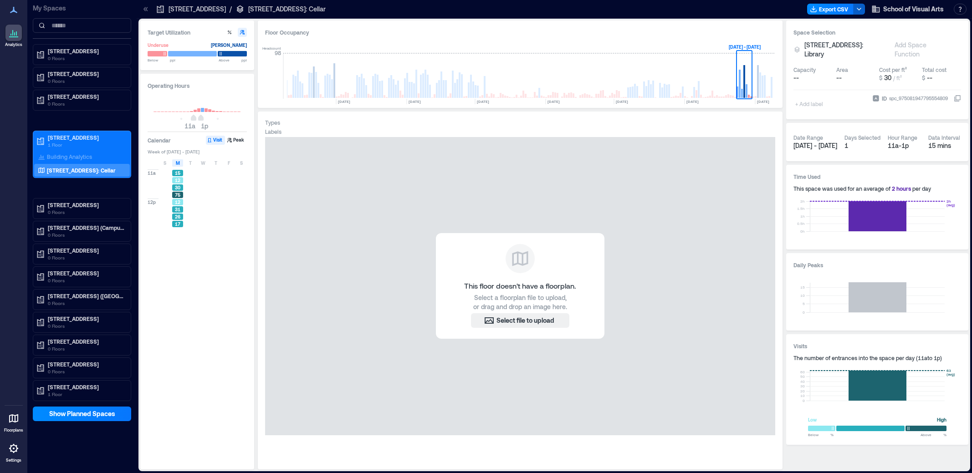
click at [860, 6] on icon "button" at bounding box center [858, 8] width 7 height 7
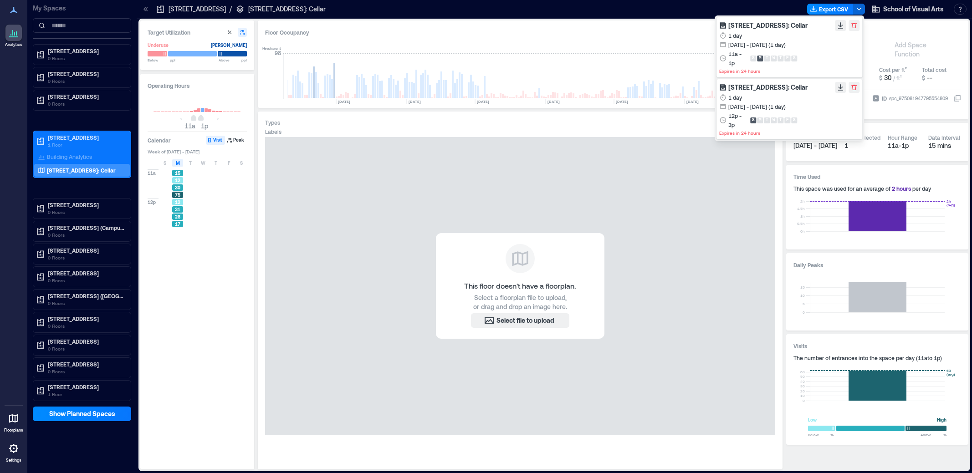
click at [753, 27] on span "133 W 21st St: Cellar" at bounding box center [767, 25] width 79 height 8
click at [838, 23] on icon "button" at bounding box center [839, 25] width 7 height 7
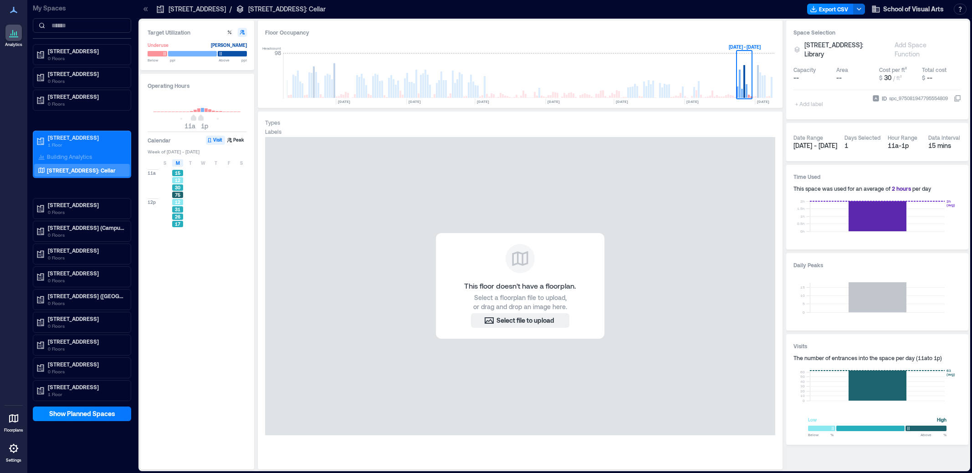
click at [686, 10] on div at bounding box center [567, 9] width 471 height 15
click at [163, 160] on span "S" at bounding box center [164, 162] width 3 height 7
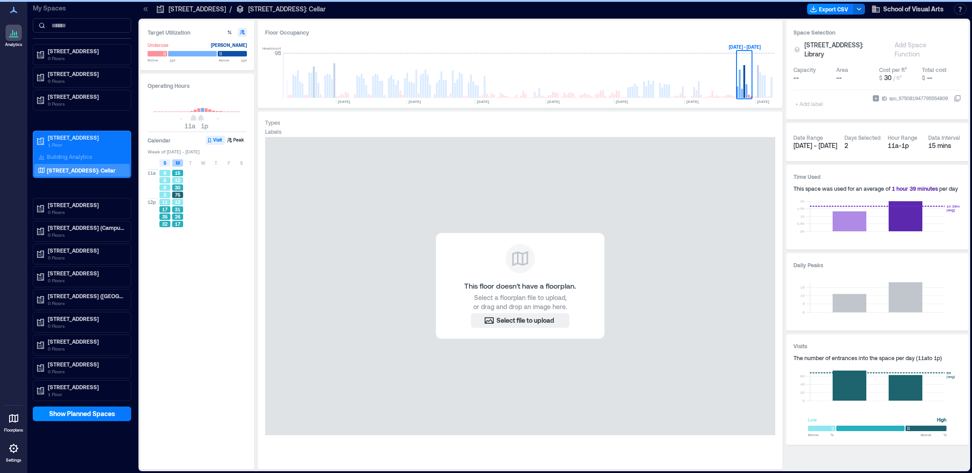
click at [180, 163] on div "M" at bounding box center [177, 162] width 11 height 7
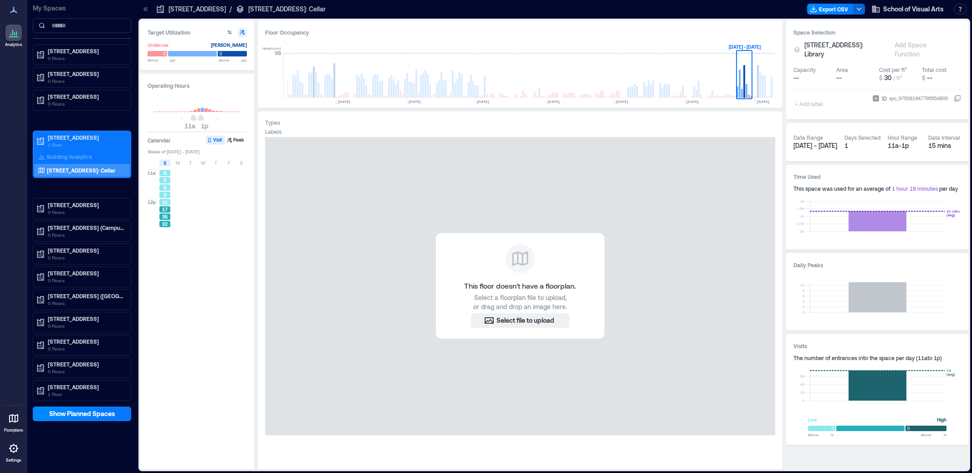
click at [216, 117] on span "11a 1p" at bounding box center [196, 119] width 87 height 14
click at [209, 119] on span "11a 1p" at bounding box center [196, 119] width 87 height 14
click at [207, 118] on span "11a 1p" at bounding box center [196, 119] width 87 height 14
click at [197, 117] on span "11a 1p" at bounding box center [196, 119] width 87 height 14
type input "**"
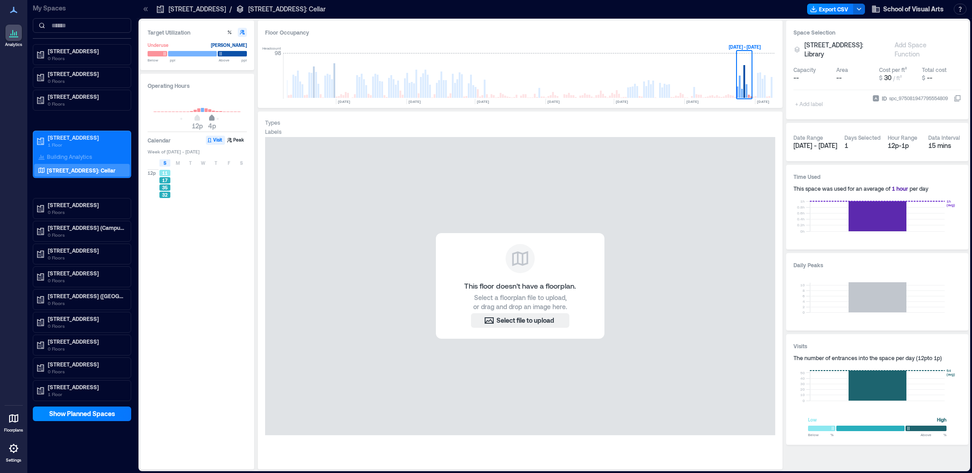
type input "**"
drag, startPoint x: 202, startPoint y: 118, endPoint x: 209, endPoint y: 119, distance: 6.4
click at [209, 119] on span "3p" at bounding box center [207, 119] width 5 height 4
click at [824, 9] on button "Export CSV" at bounding box center [830, 9] width 46 height 11
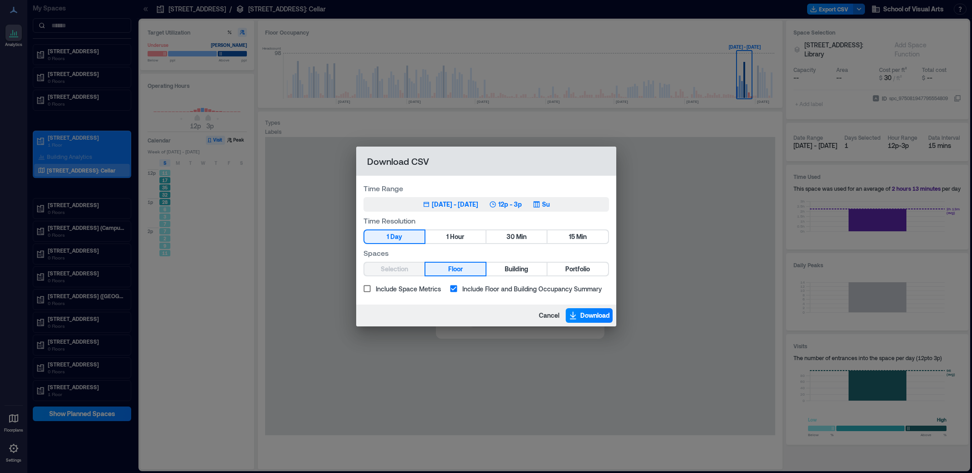
click at [472, 204] on div "Jun 9, 2025 - Sep 8, 2025" at bounding box center [455, 204] width 46 height 9
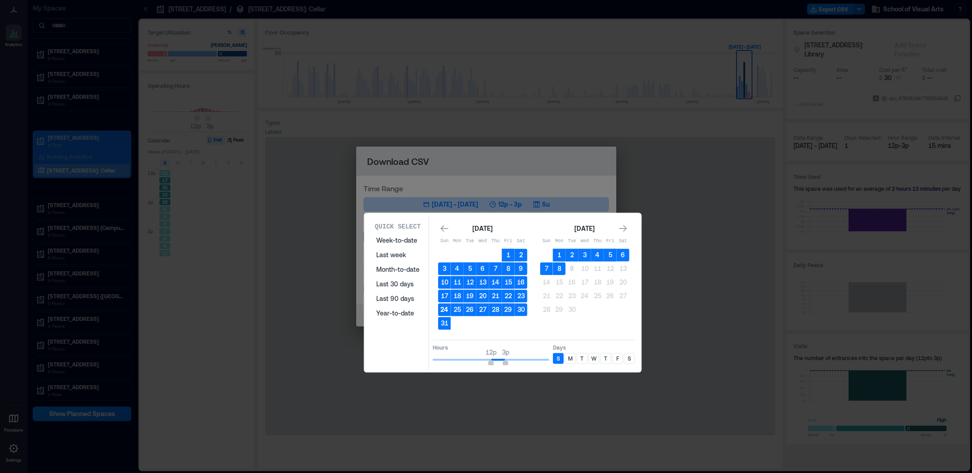
click at [443, 310] on button "24" at bounding box center [444, 309] width 13 height 13
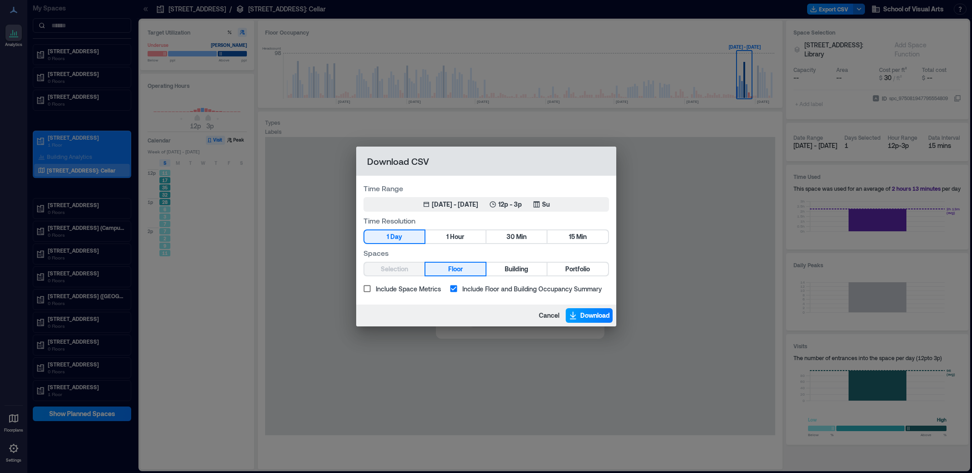
click at [581, 316] on span "Download" at bounding box center [595, 315] width 30 height 9
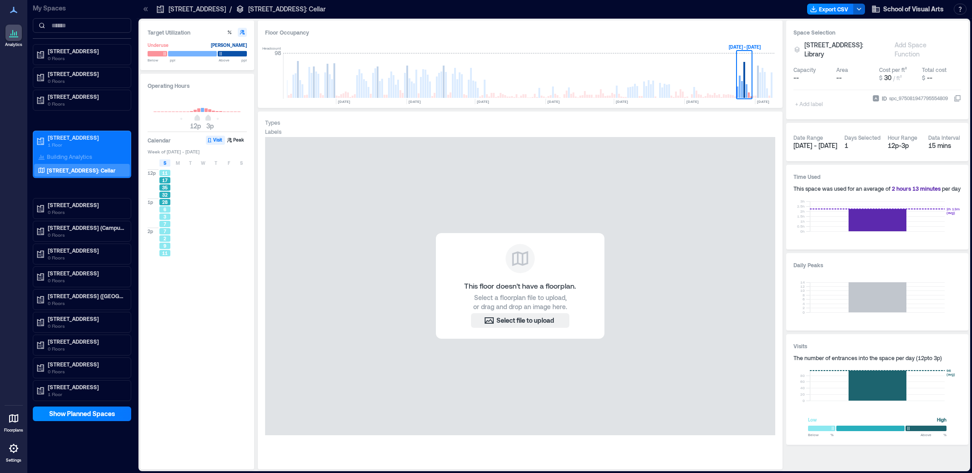
click at [857, 5] on icon "button" at bounding box center [858, 8] width 7 height 7
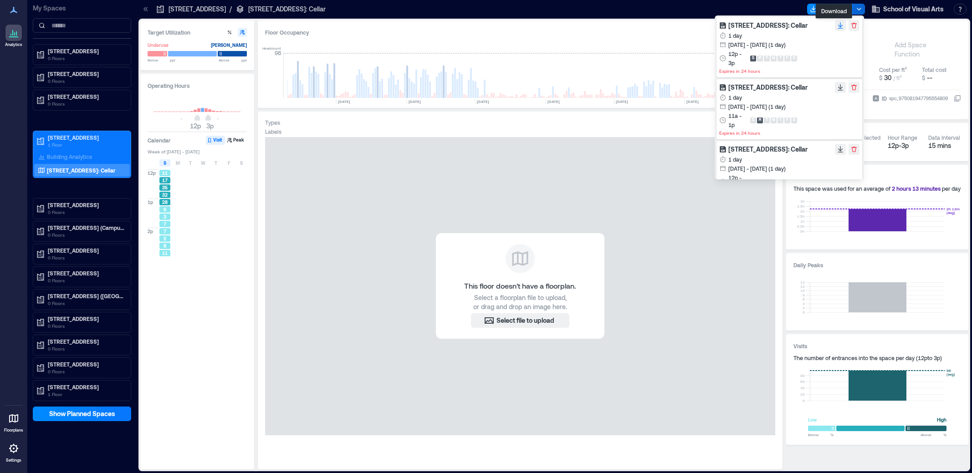
click at [836, 23] on icon "button" at bounding box center [839, 25] width 7 height 7
click at [516, 150] on div "This floor doesn't have a floorplan. Select a floorplan file to upload, or drag…" at bounding box center [520, 286] width 510 height 298
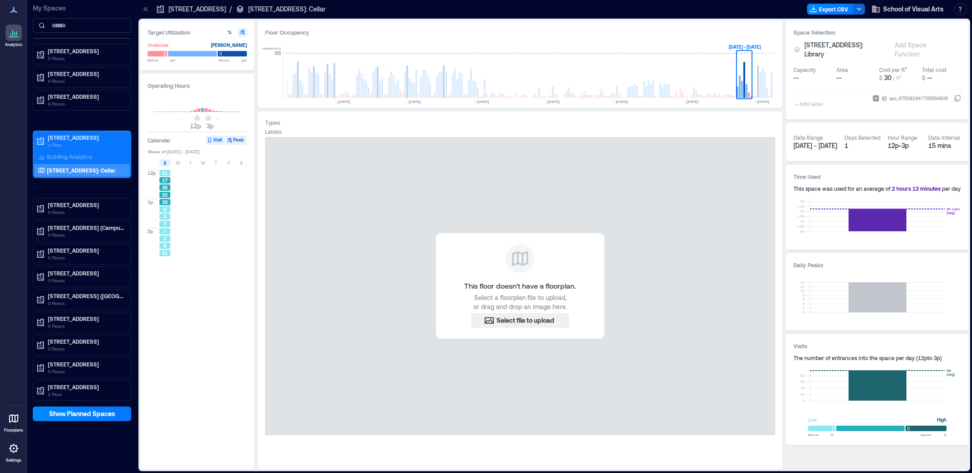
click at [236, 137] on button "Peak" at bounding box center [236, 140] width 21 height 9
click at [219, 138] on button "Visit" at bounding box center [215, 140] width 19 height 9
click at [76, 153] on p "Building Analytics" at bounding box center [69, 156] width 45 height 7
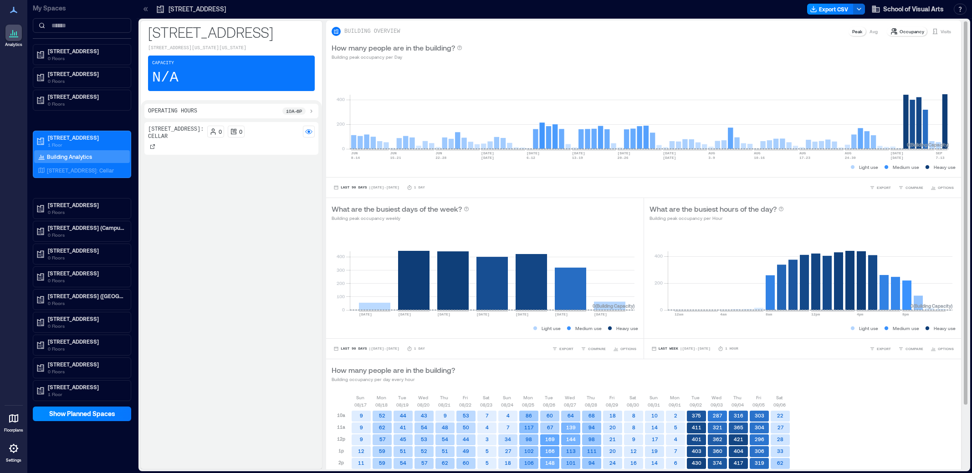
click at [940, 32] on p "Visits" at bounding box center [945, 31] width 10 height 7
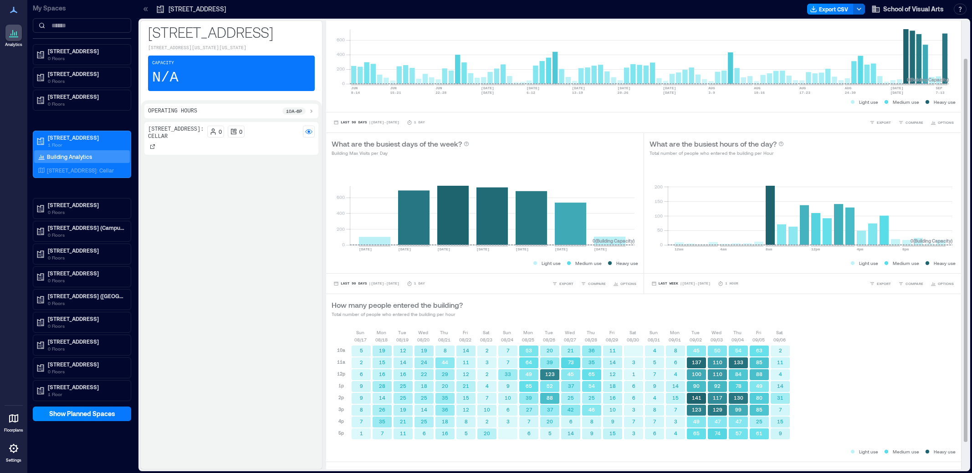
scroll to position [77, 0]
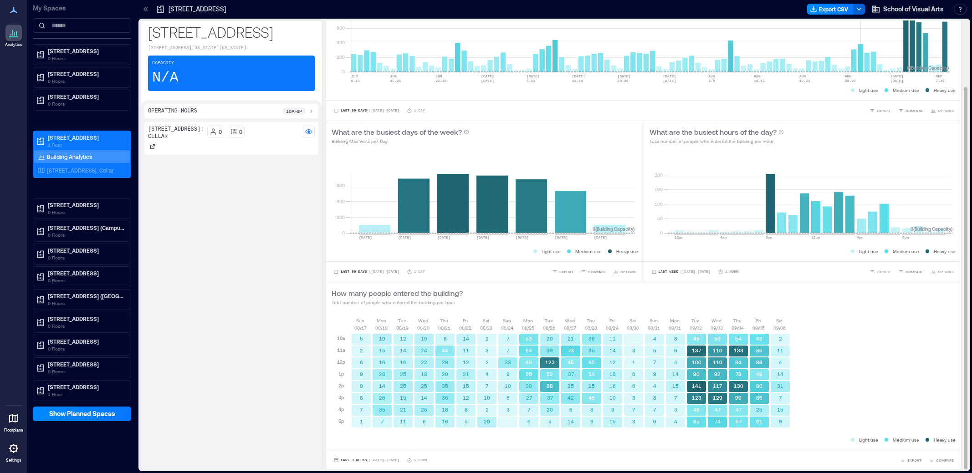
click at [860, 66] on rect at bounding box center [649, 33] width 599 height 77
click at [531, 352] on text "64" at bounding box center [528, 350] width 6 height 6
click at [81, 391] on p "1 Floor" at bounding box center [86, 394] width 76 height 7
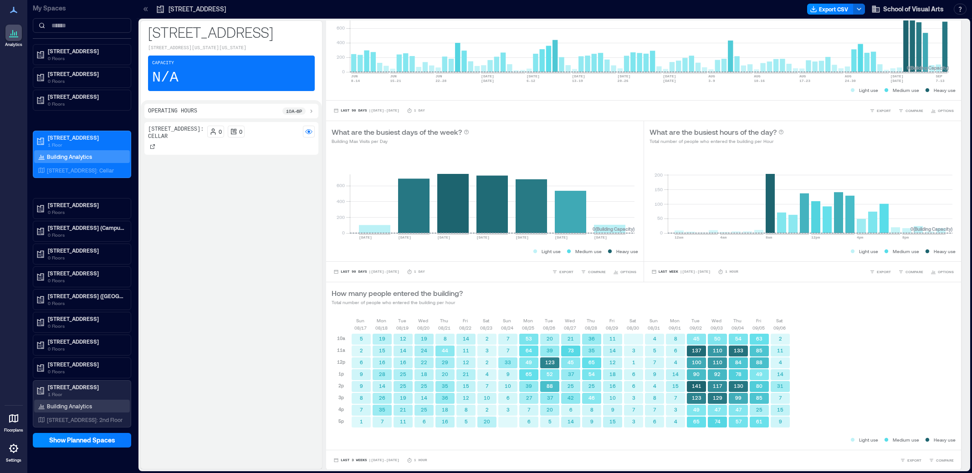
click at [87, 404] on p "Building Analytics" at bounding box center [69, 405] width 45 height 7
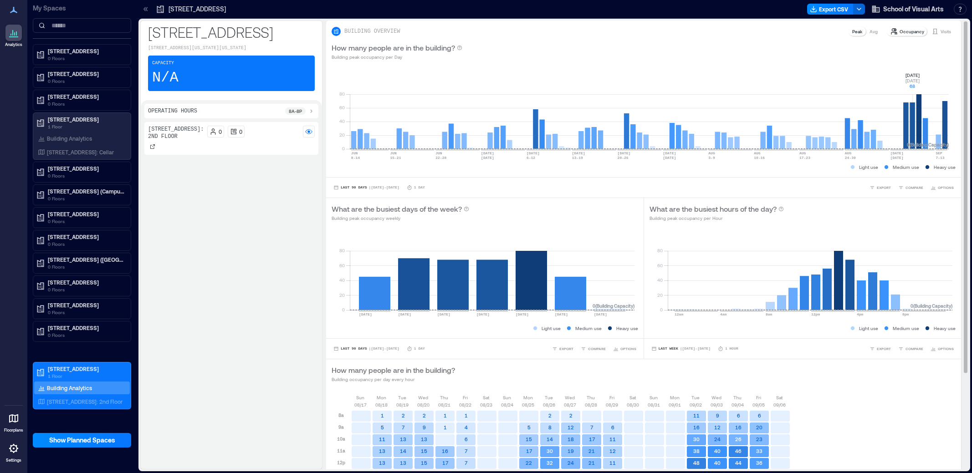
click at [910, 131] on rect at bounding box center [649, 109] width 599 height 77
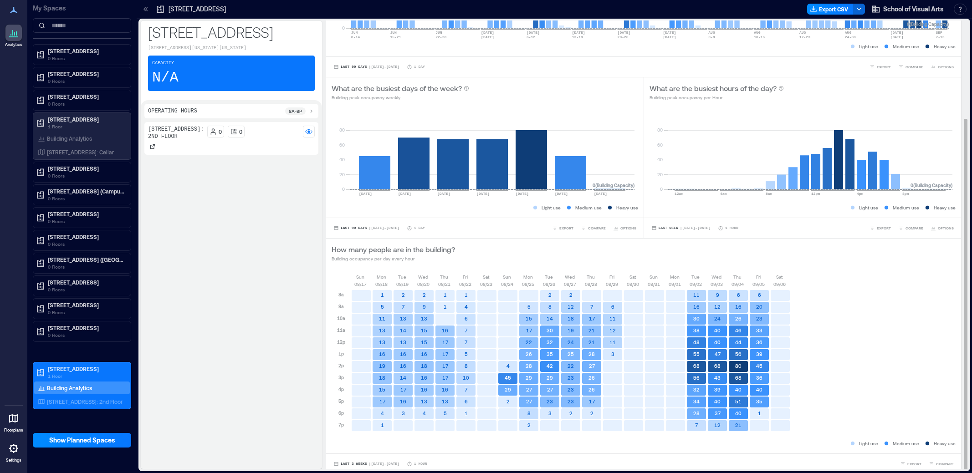
scroll to position [124, 0]
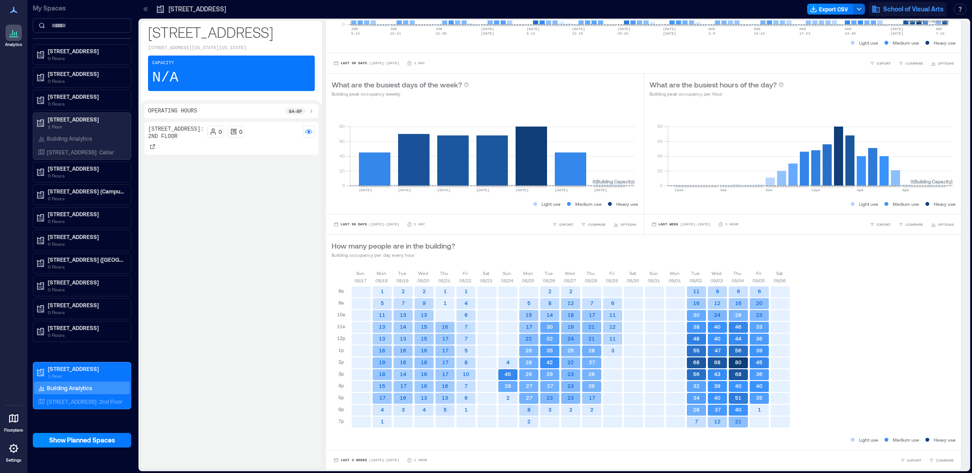
click at [917, 7] on span "School of Visual Arts" at bounding box center [913, 9] width 61 height 9
click at [902, 64] on button "Logout" at bounding box center [912, 62] width 84 height 15
